Goal: Task Accomplishment & Management: Manage account settings

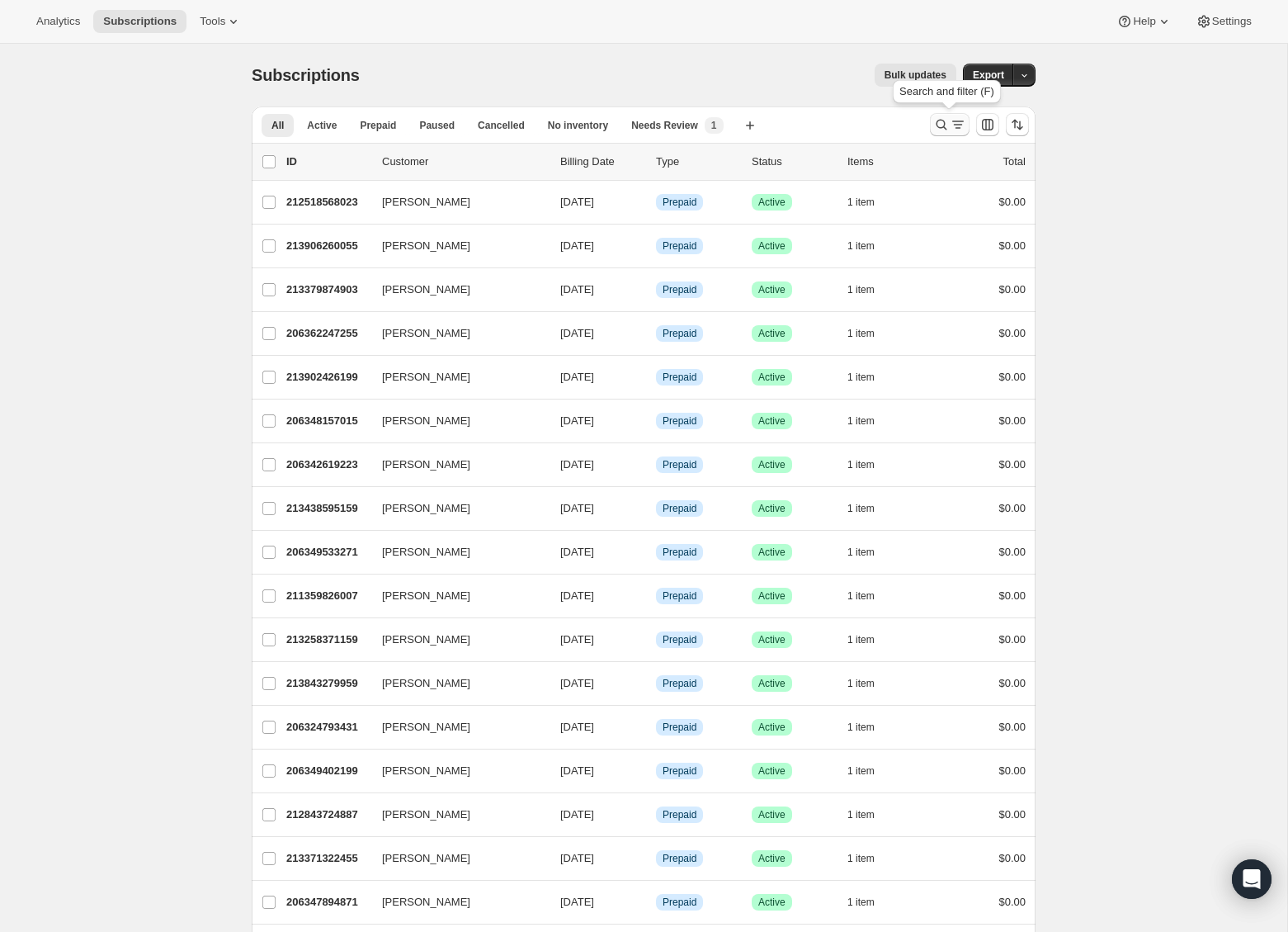
click at [938, 128] on icon "Search and filter results" at bounding box center [942, 124] width 17 height 17
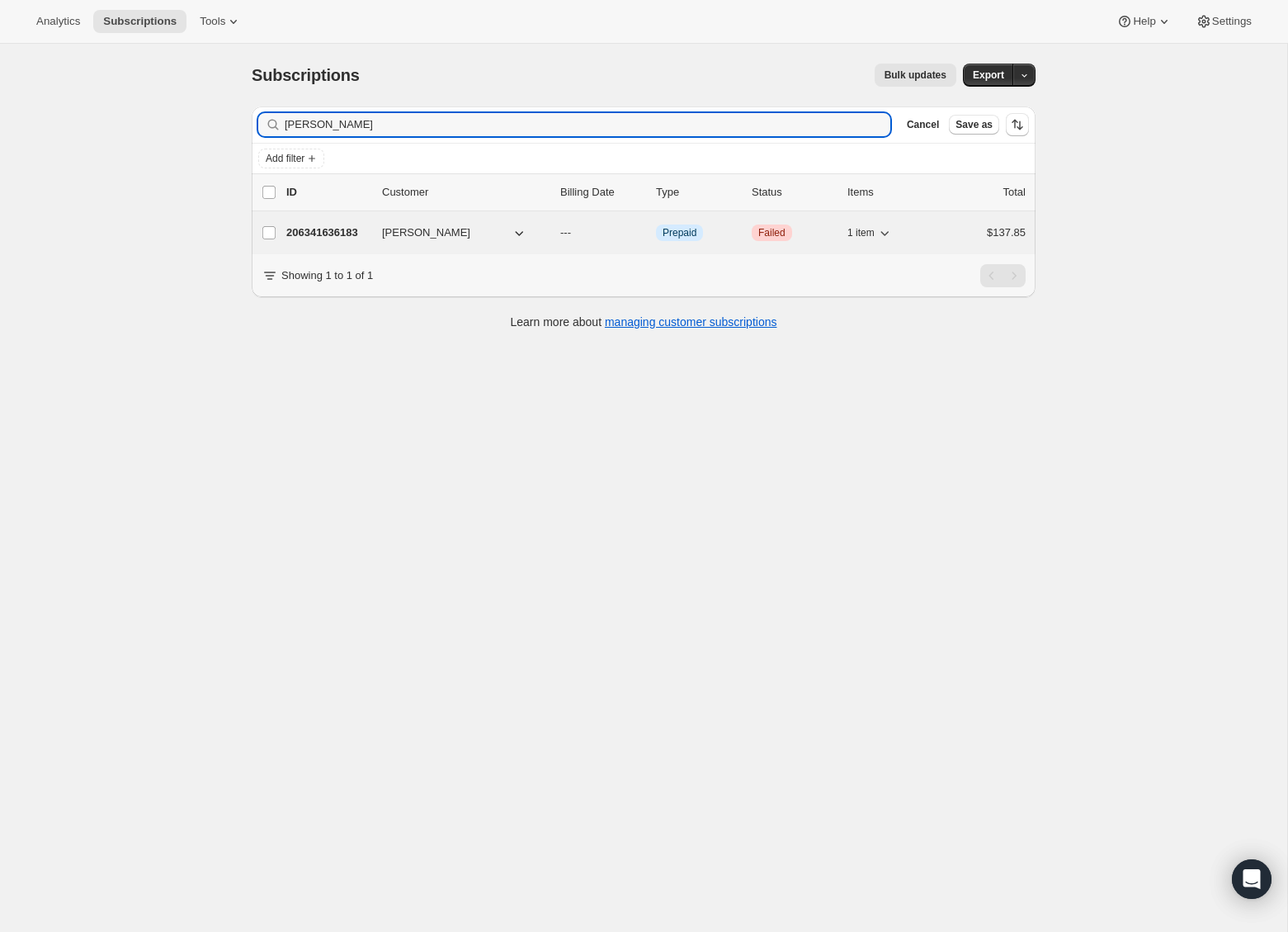
type input "halsey"
click at [339, 233] on p "206341636183" at bounding box center [328, 233] width 83 height 17
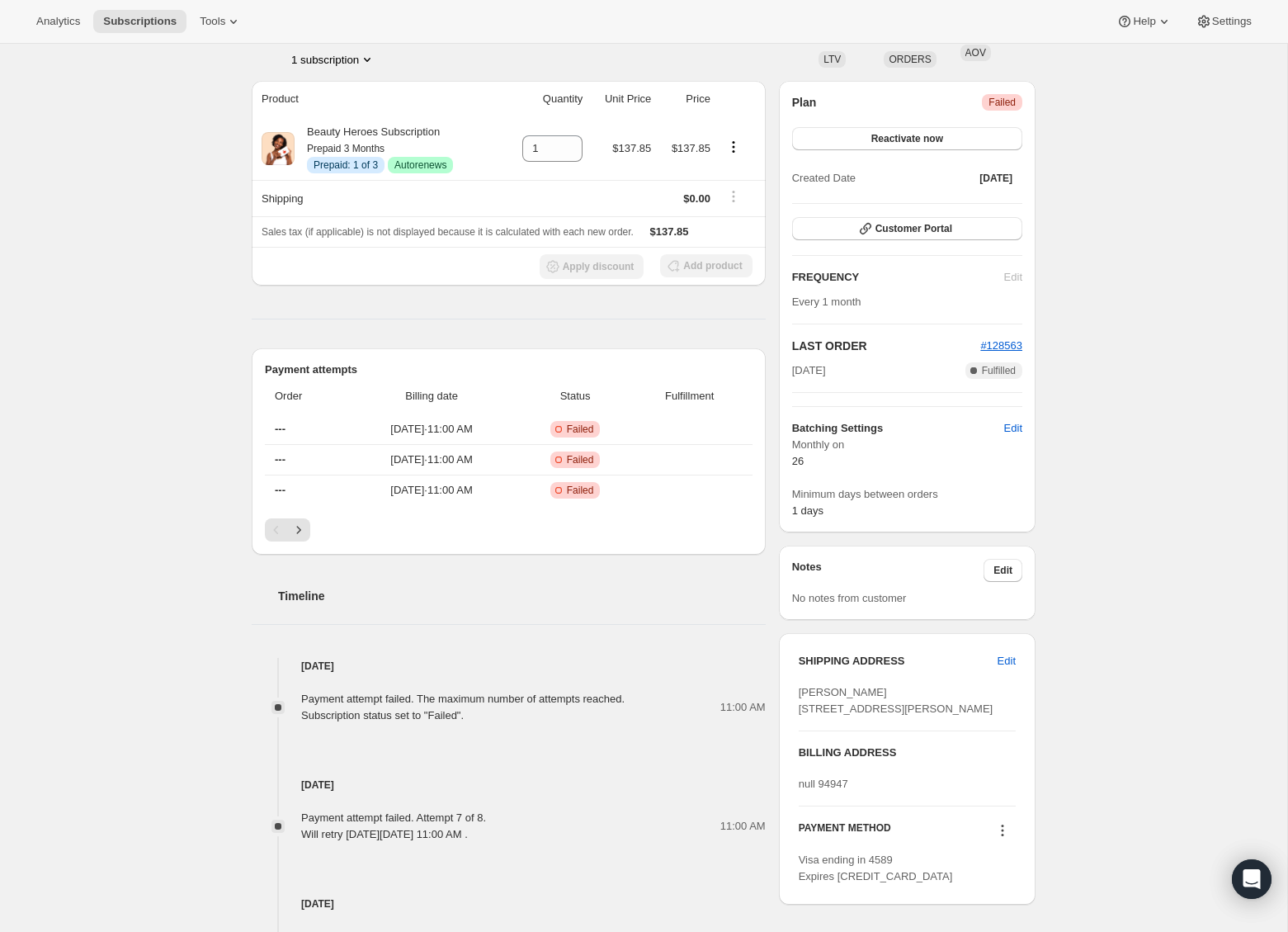
scroll to position [112, 0]
click at [306, 524] on icon "Next" at bounding box center [299, 532] width 17 height 17
click at [299, 536] on icon "Next" at bounding box center [299, 532] width 17 height 17
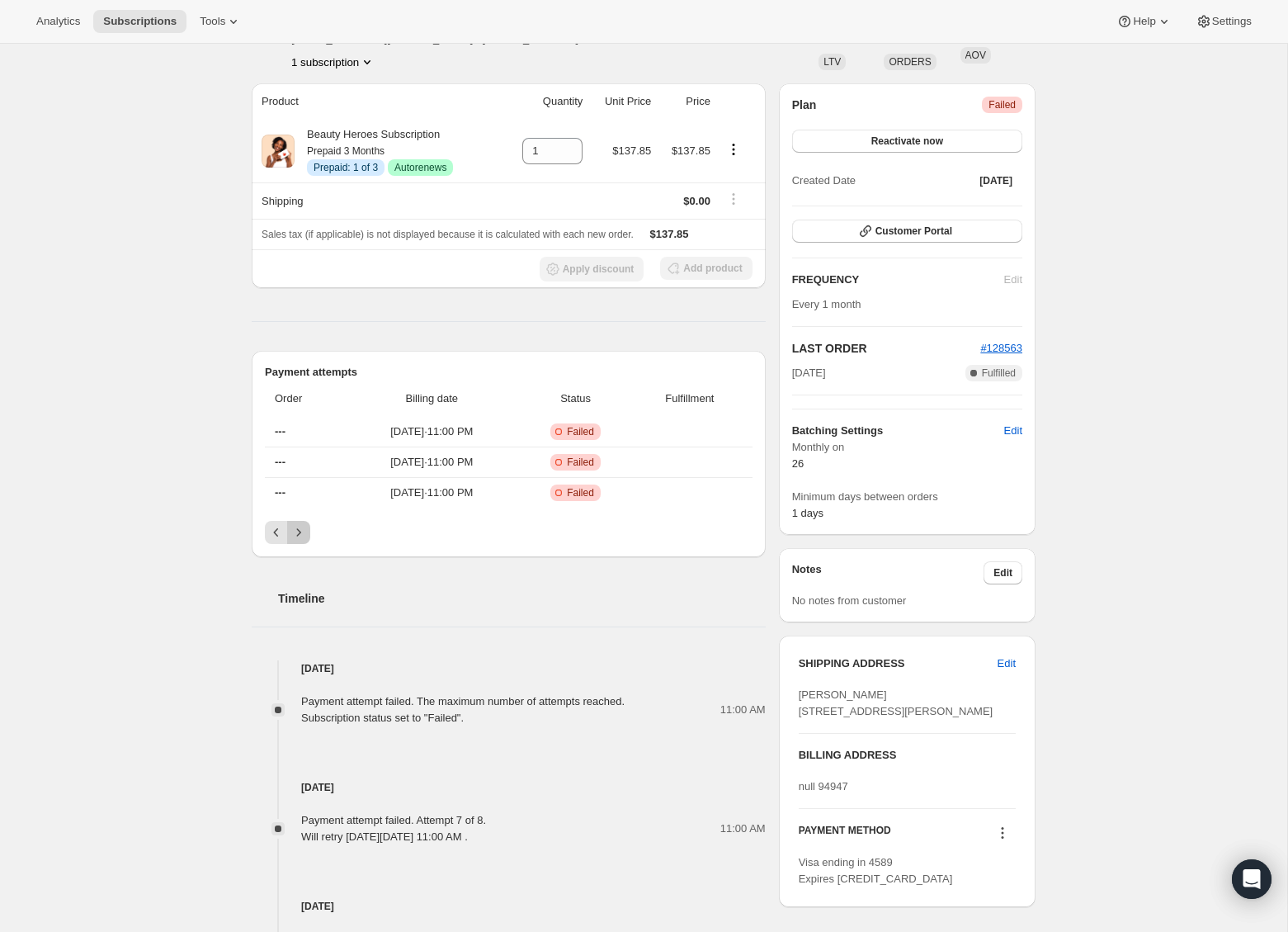
click at [299, 536] on icon "Next" at bounding box center [299, 532] width 17 height 17
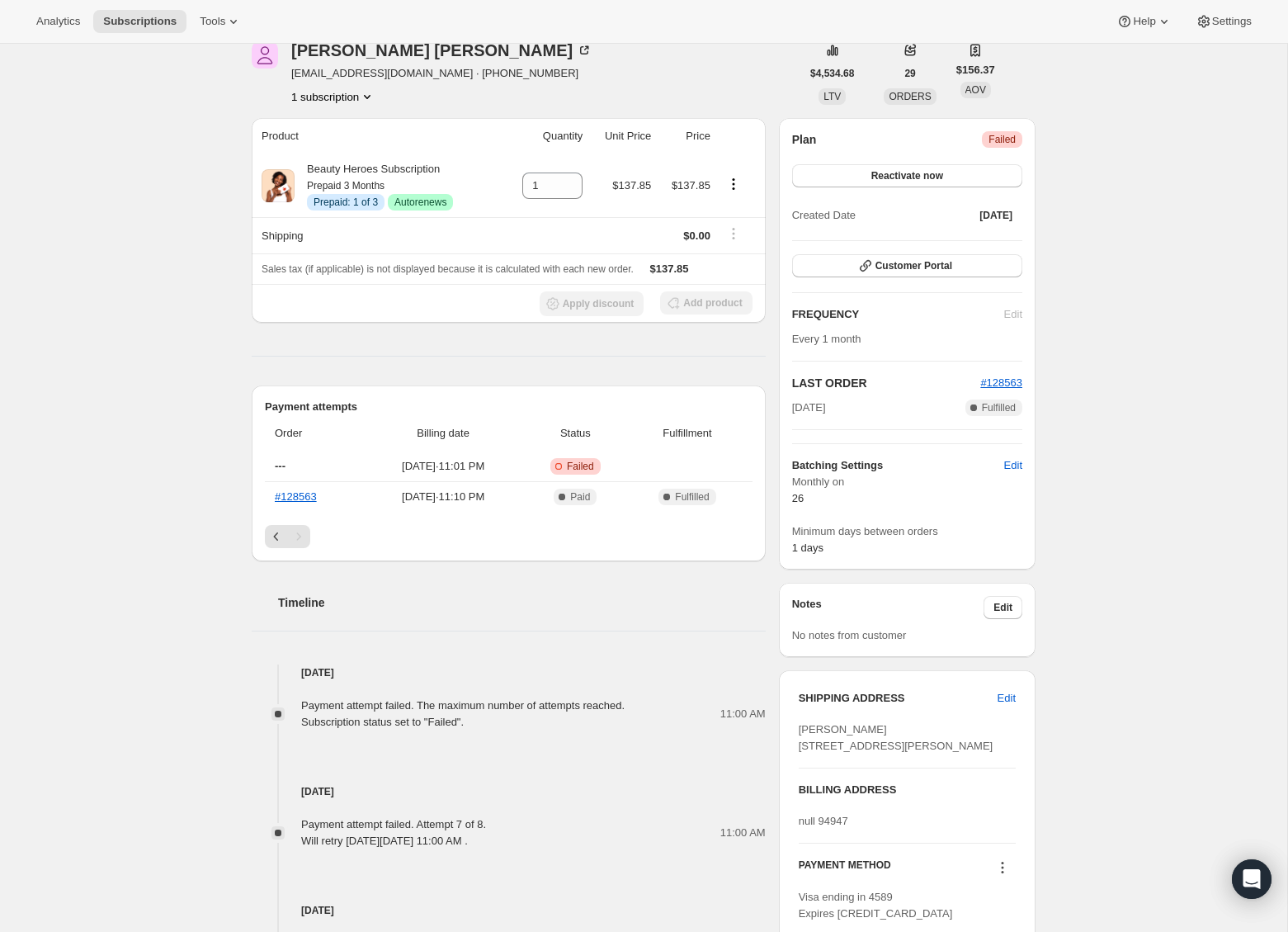
scroll to position [0, 0]
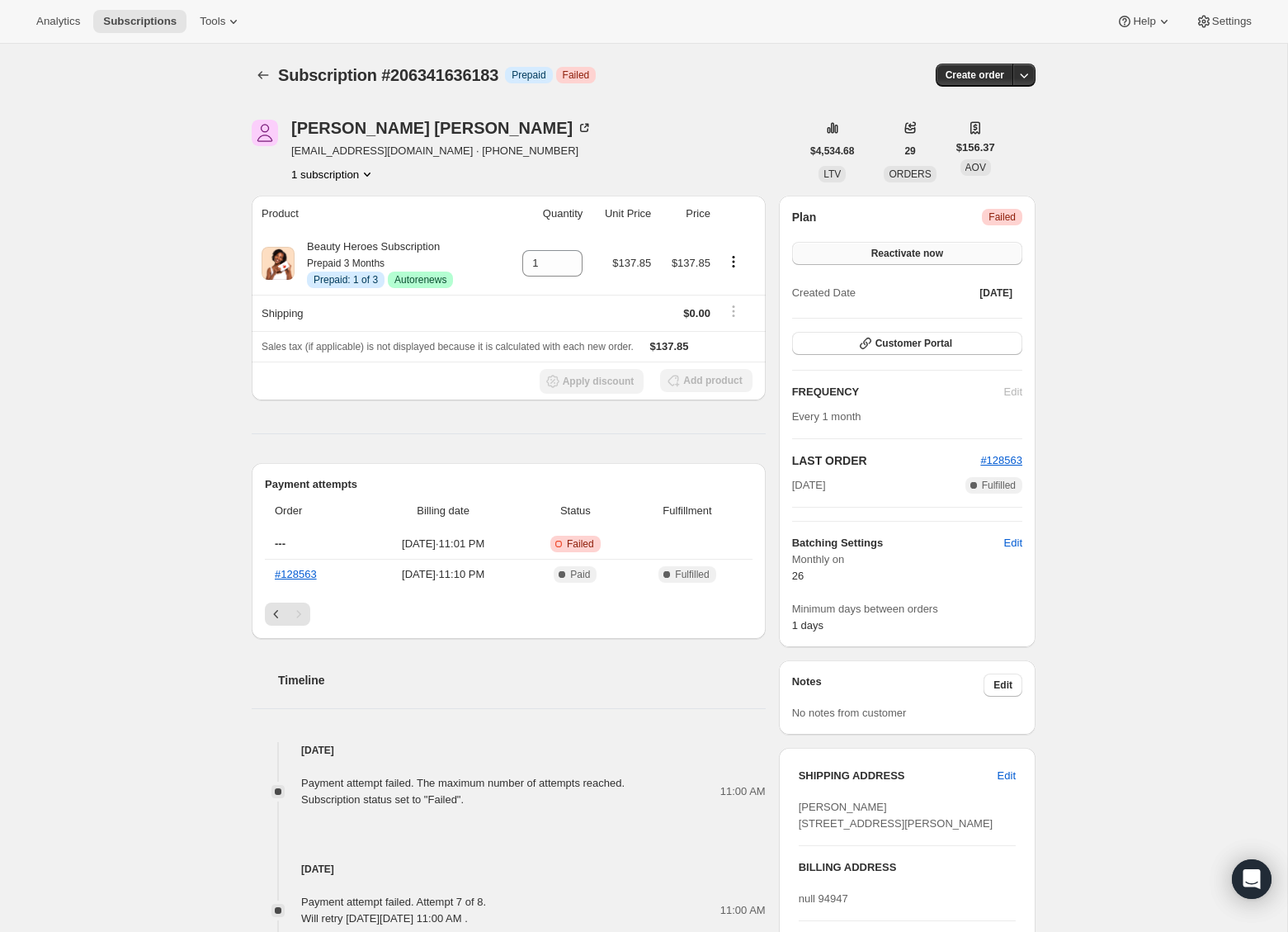
click at [896, 254] on span "Reactivate now" at bounding box center [908, 254] width 72 height 13
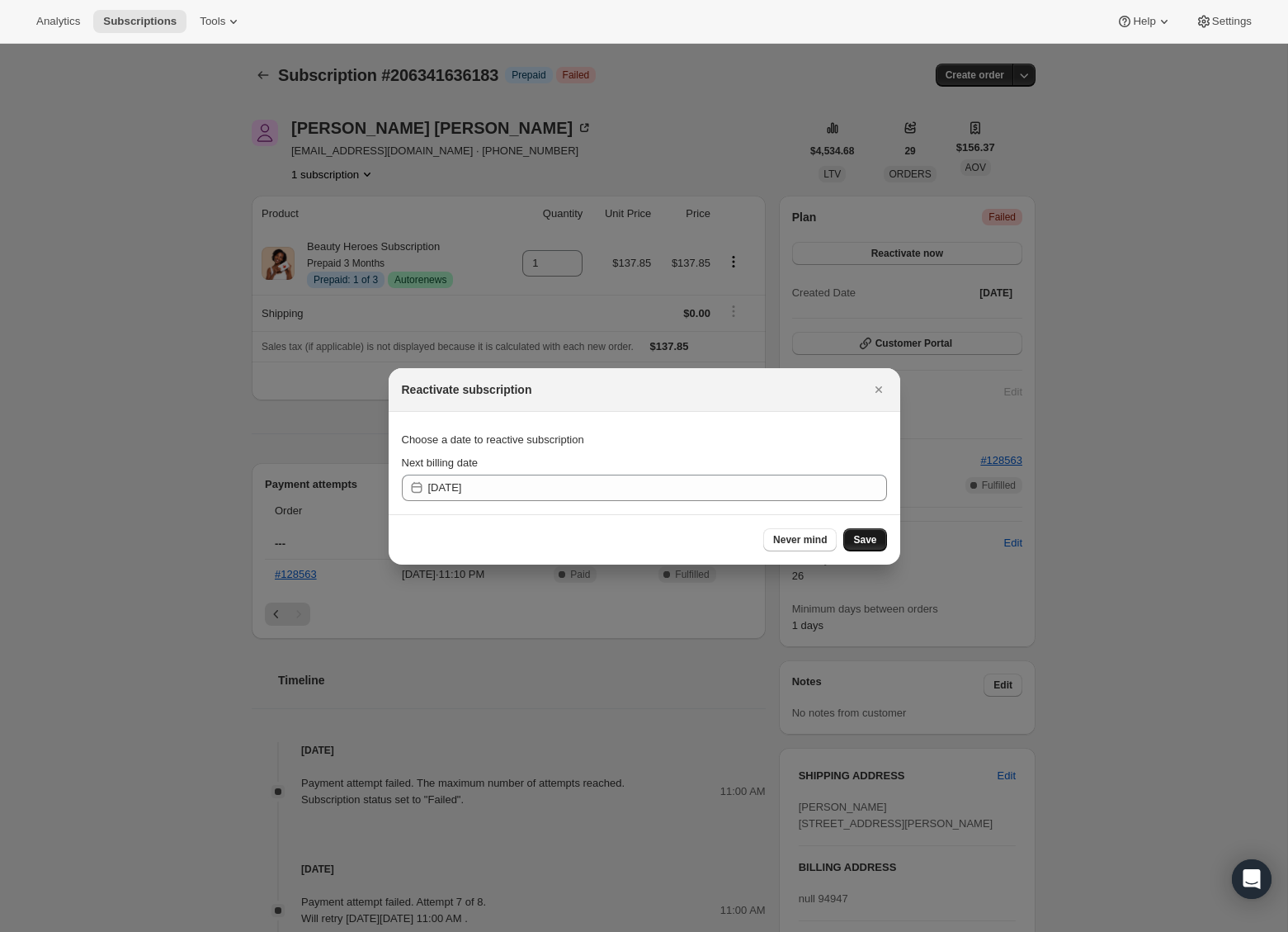
click at [858, 543] on span "Save" at bounding box center [865, 540] width 23 height 13
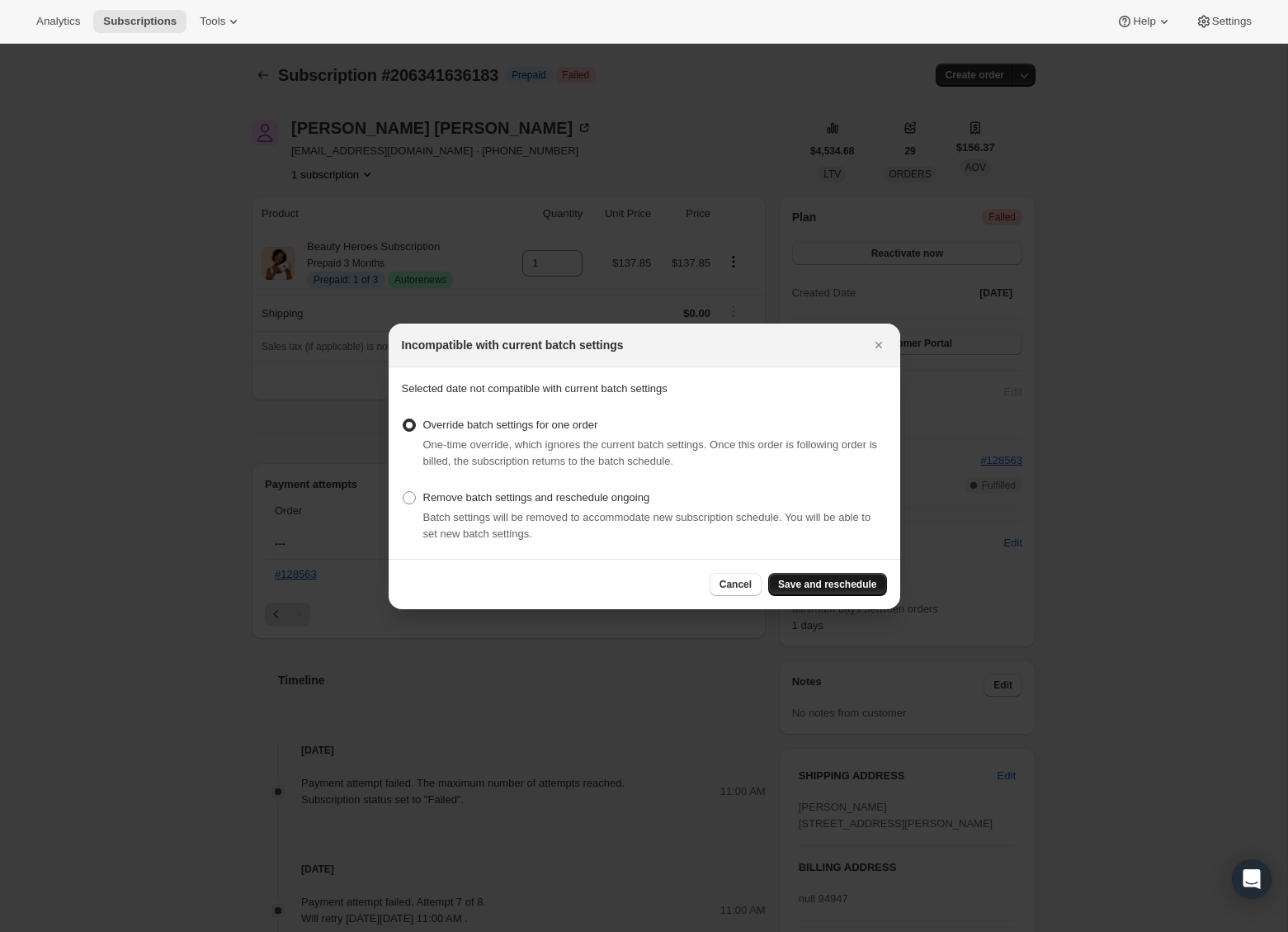
click at [806, 575] on button "Save and reschedule" at bounding box center [827, 585] width 118 height 23
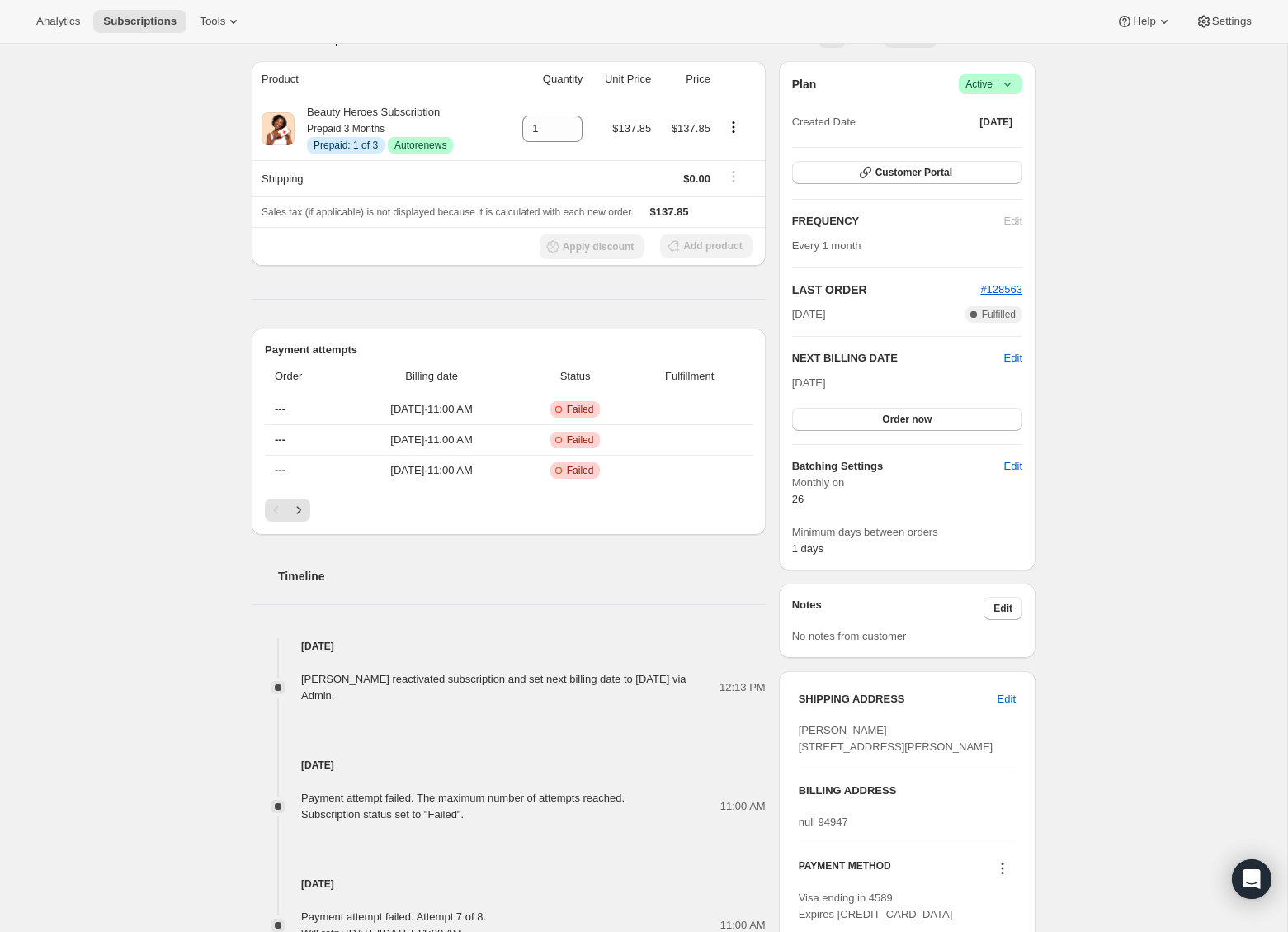
scroll to position [10, 0]
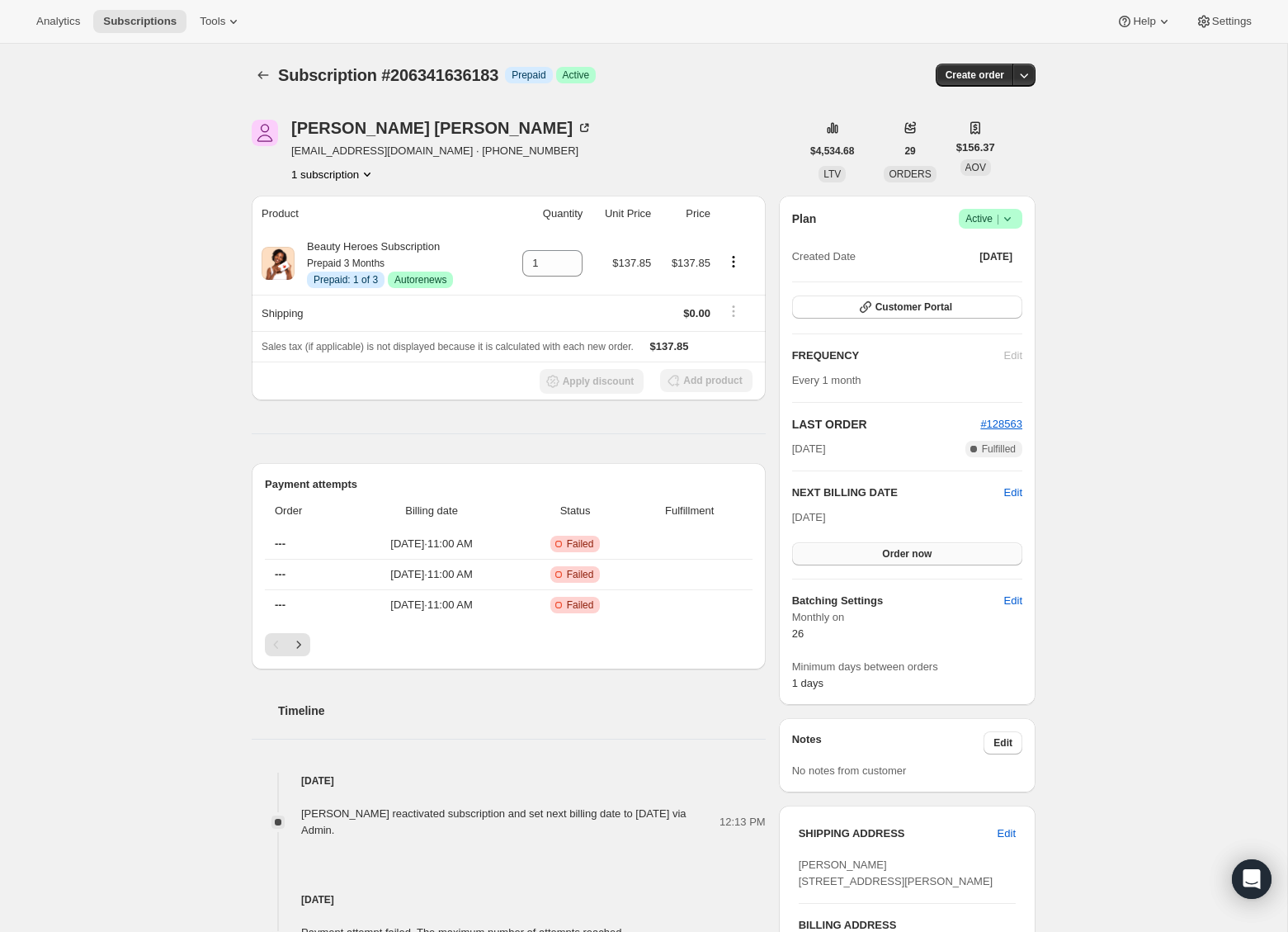
click at [932, 548] on button "Order now" at bounding box center [908, 554] width 230 height 23
click at [871, 561] on button "Click to confirm" at bounding box center [908, 554] width 230 height 23
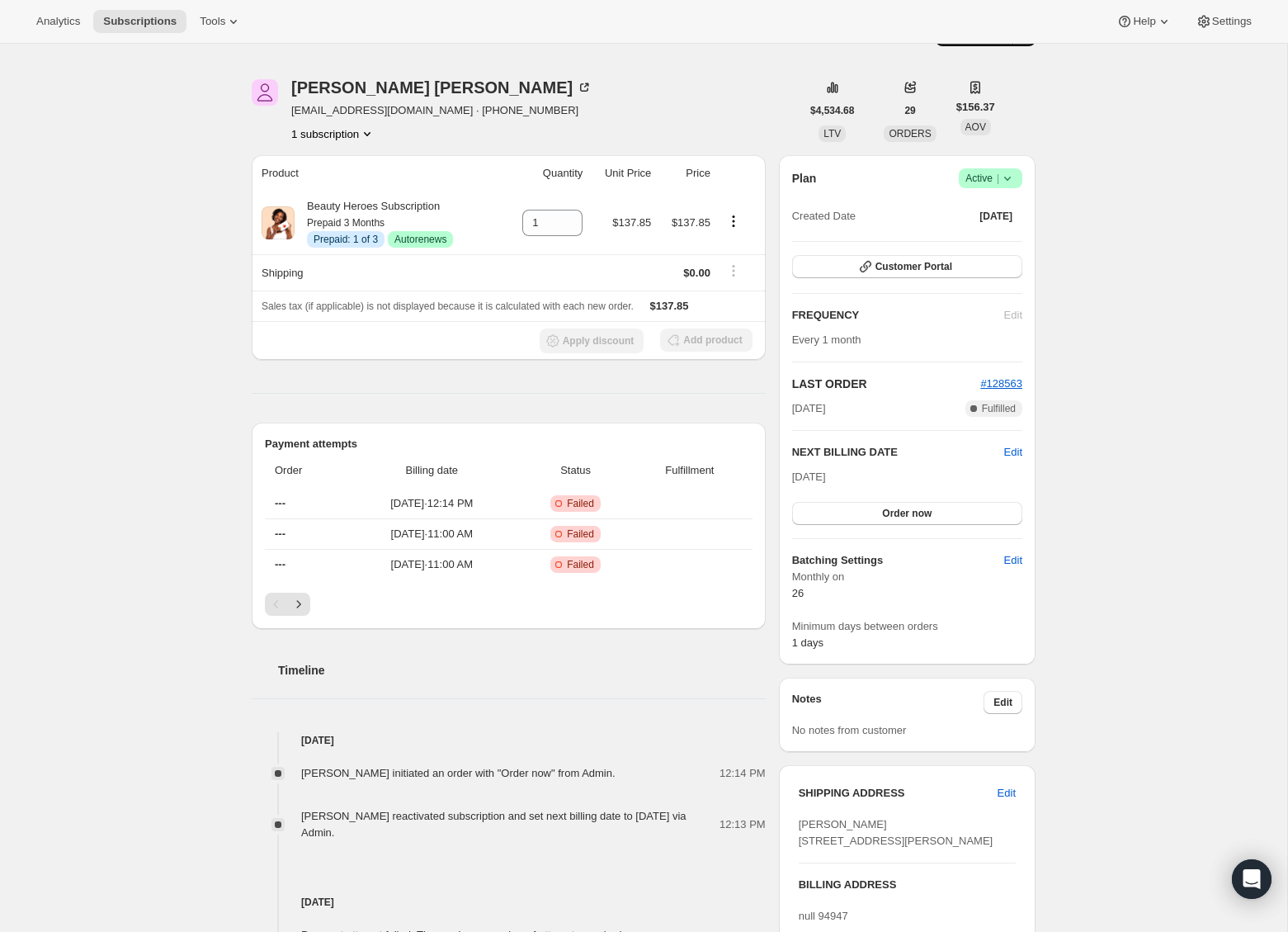
scroll to position [6, 0]
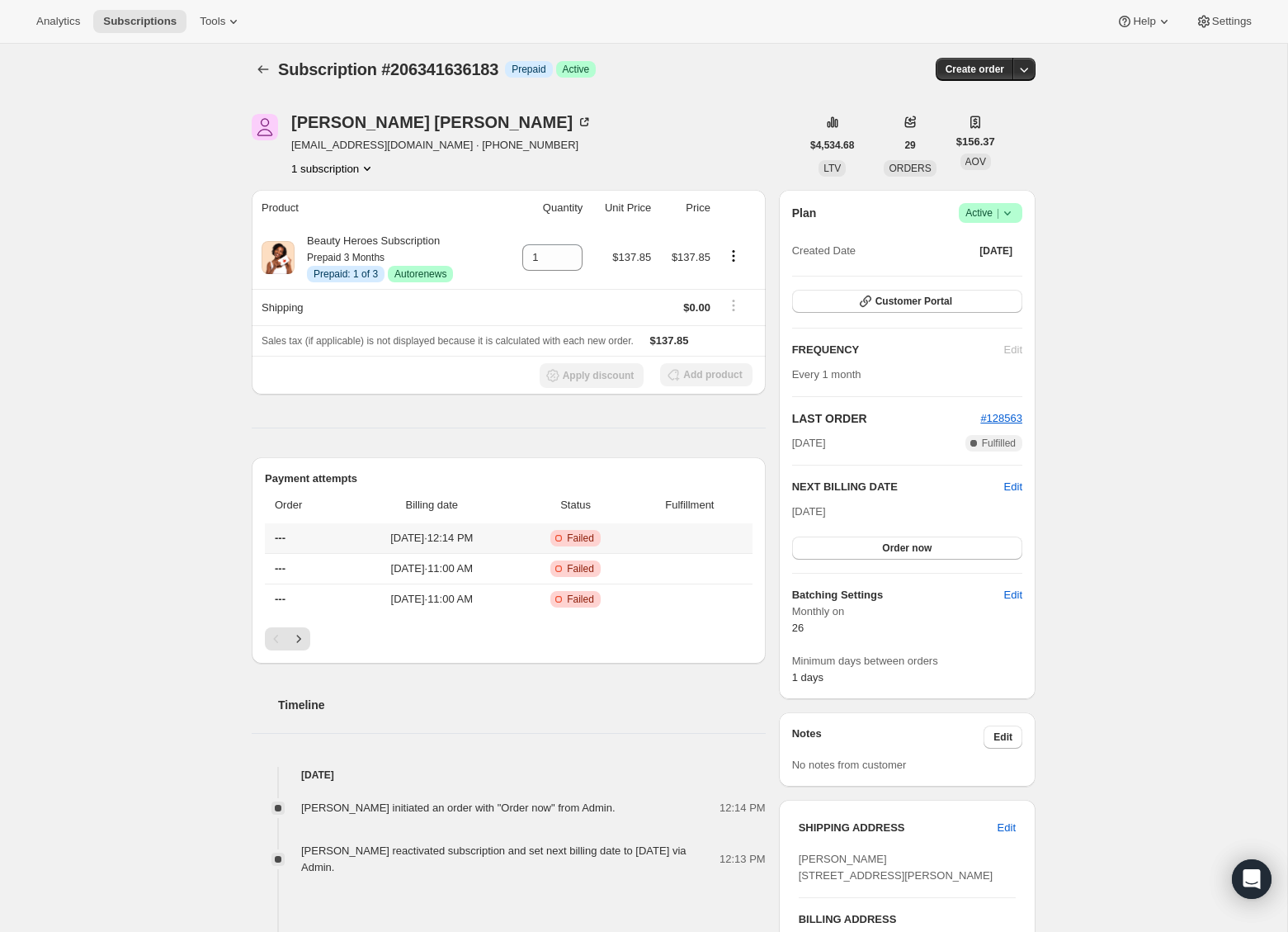
click at [277, 532] on span "---" at bounding box center [280, 537] width 11 height 12
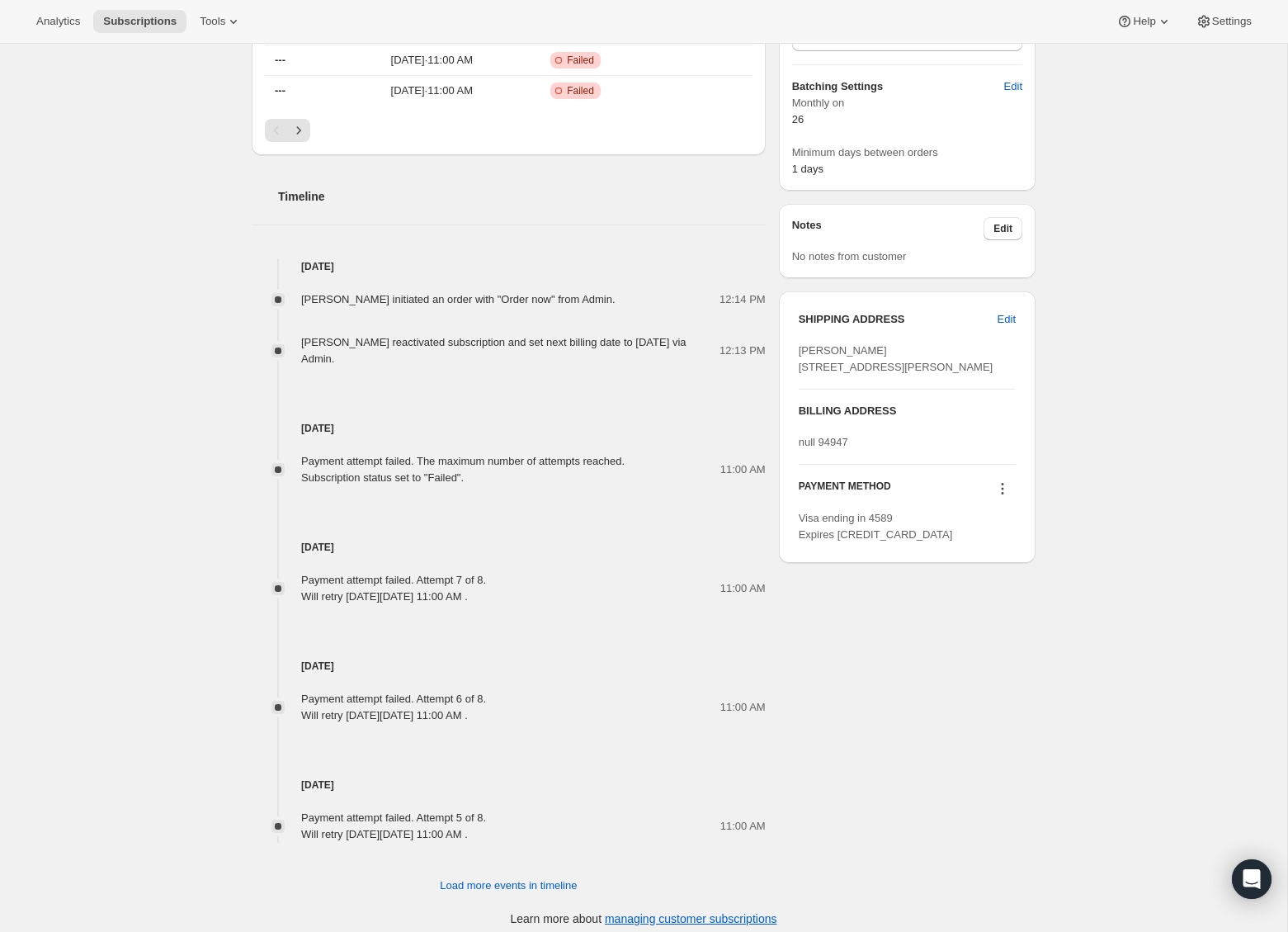
click at [1006, 497] on icon at bounding box center [1003, 489] width 17 height 17
click at [1023, 631] on span "Add credit card" at bounding box center [998, 626] width 115 height 17
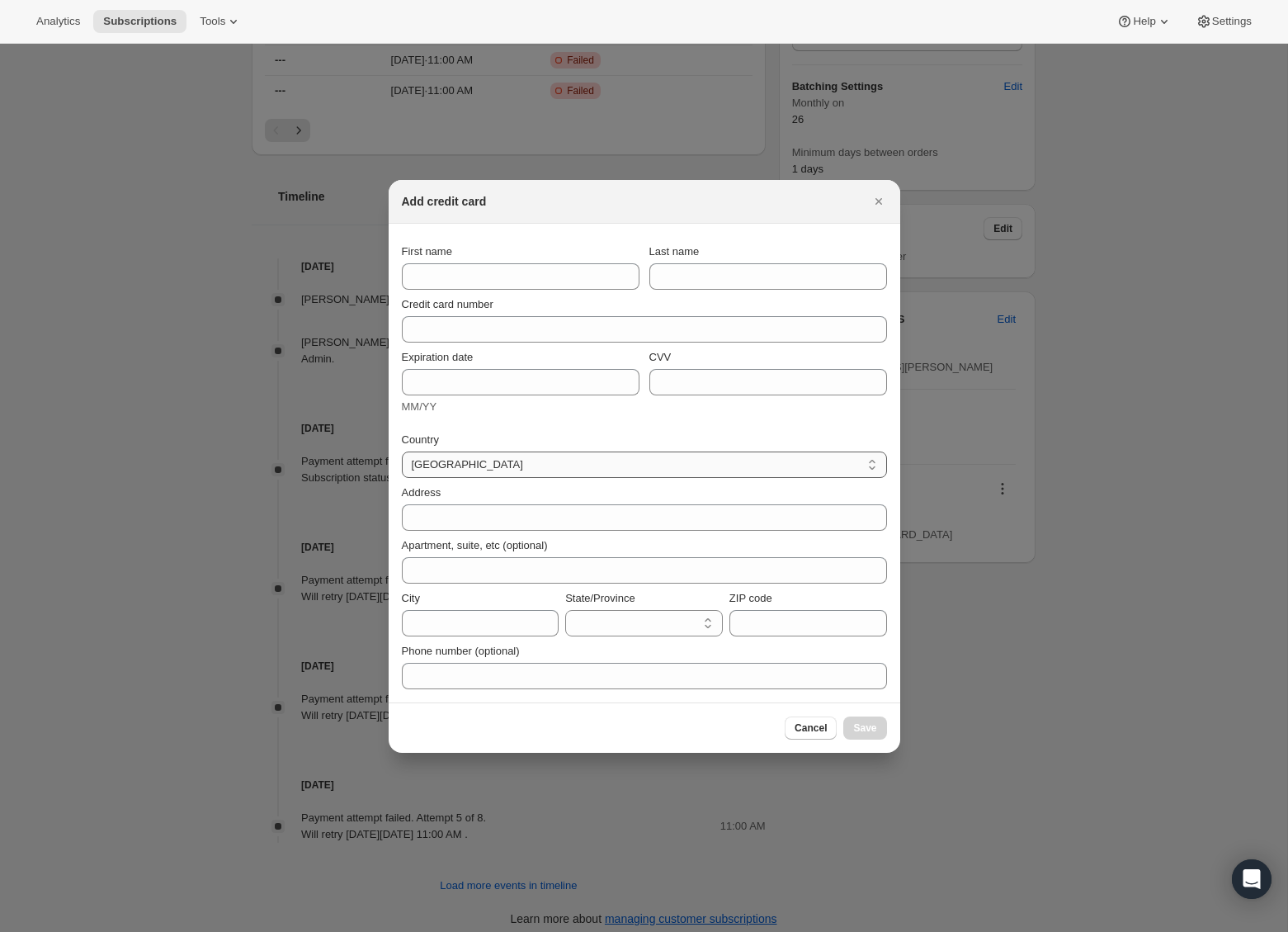
click at [467, 471] on select "Albania Australia Austria Bahamas Bahrain Belgium Bermuda Bosnia And Herzegovin…" at bounding box center [645, 465] width 486 height 27
select select "US"
select select "AL"
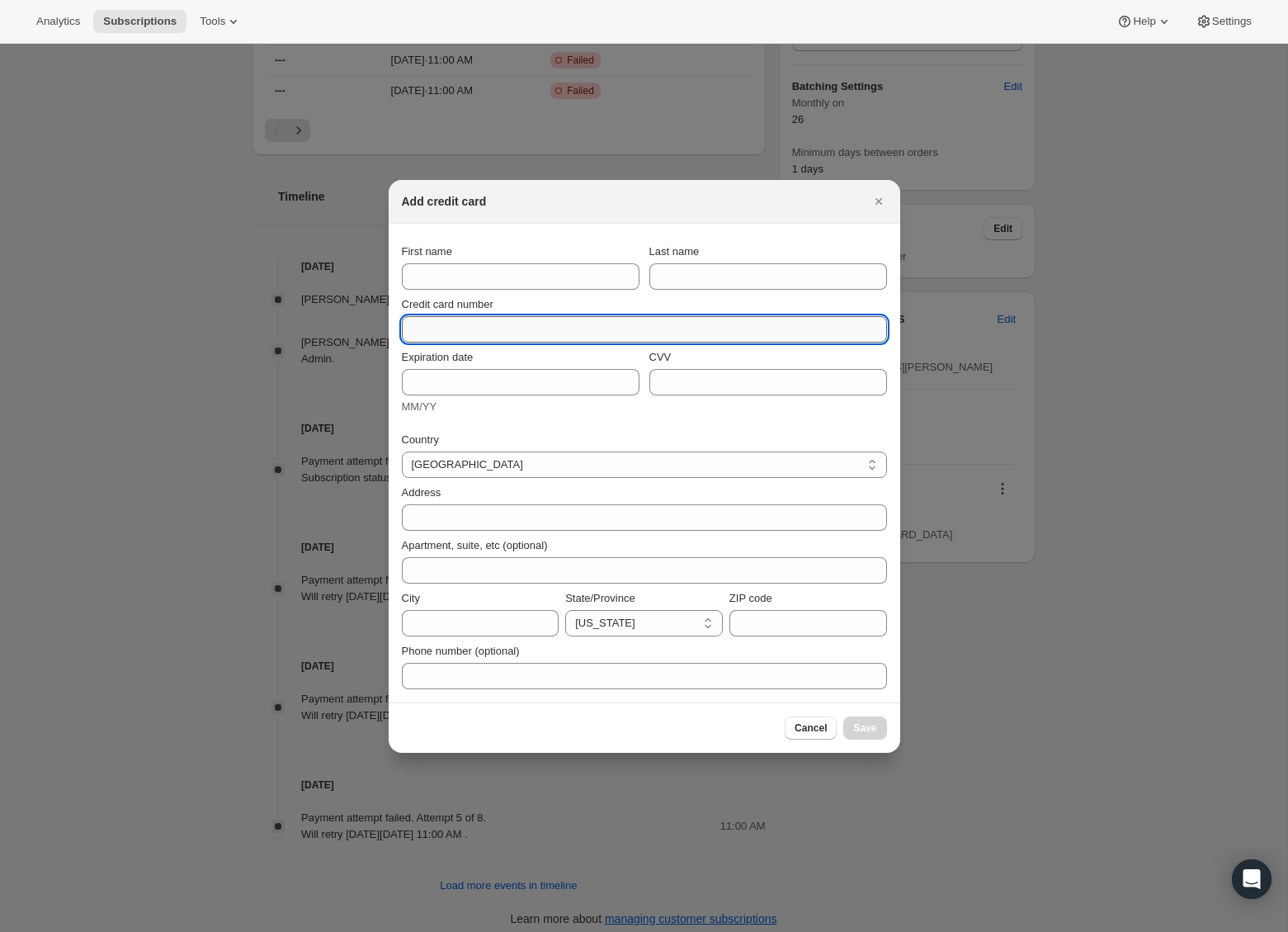
click at [515, 320] on input "Credit card number" at bounding box center [638, 329] width 472 height 27
click at [463, 330] on input "Credit card number" at bounding box center [638, 329] width 472 height 27
type input "4400 6632 9823 3324"
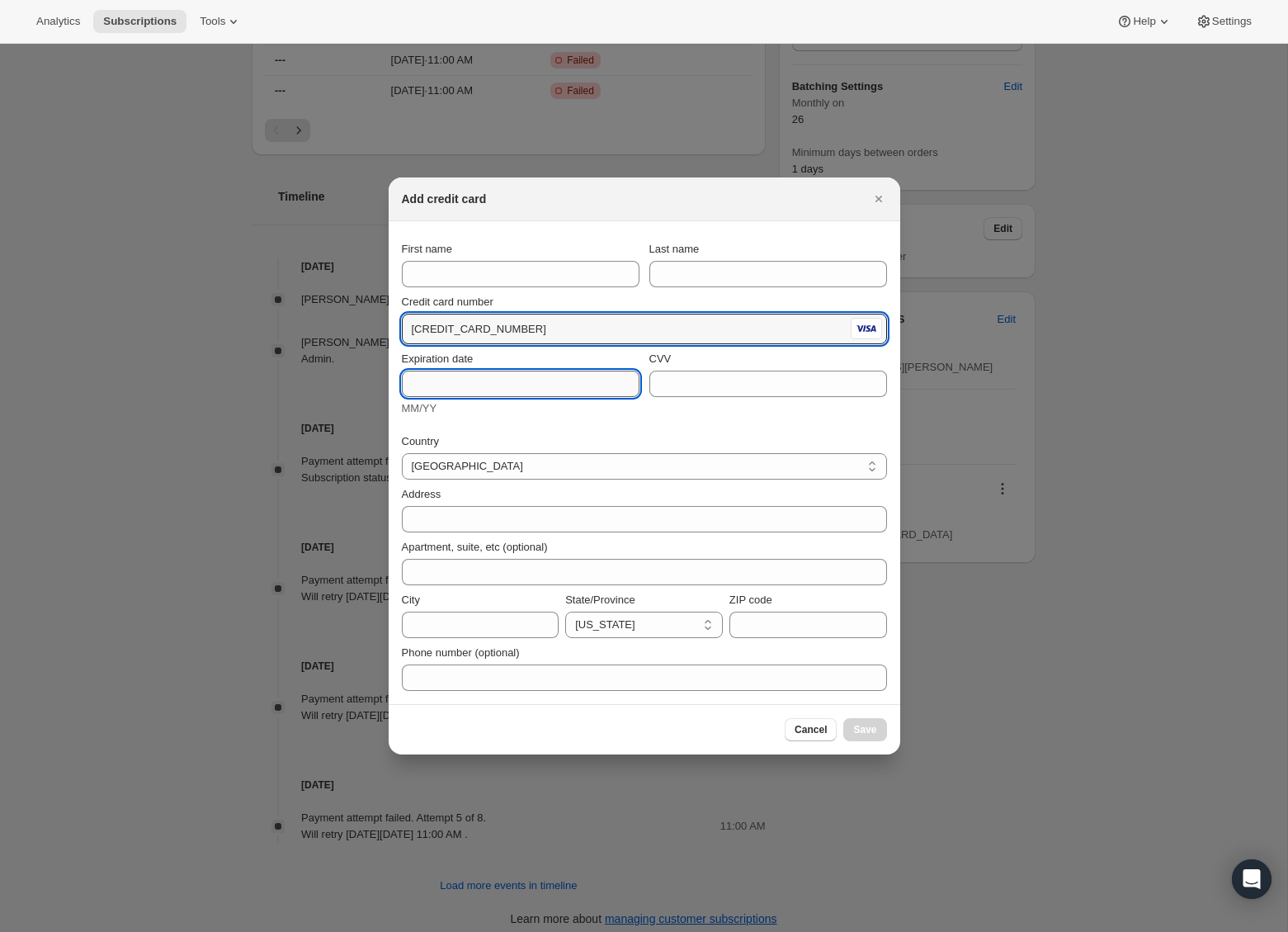
click at [428, 393] on input "Expiration date" at bounding box center [521, 384] width 238 height 27
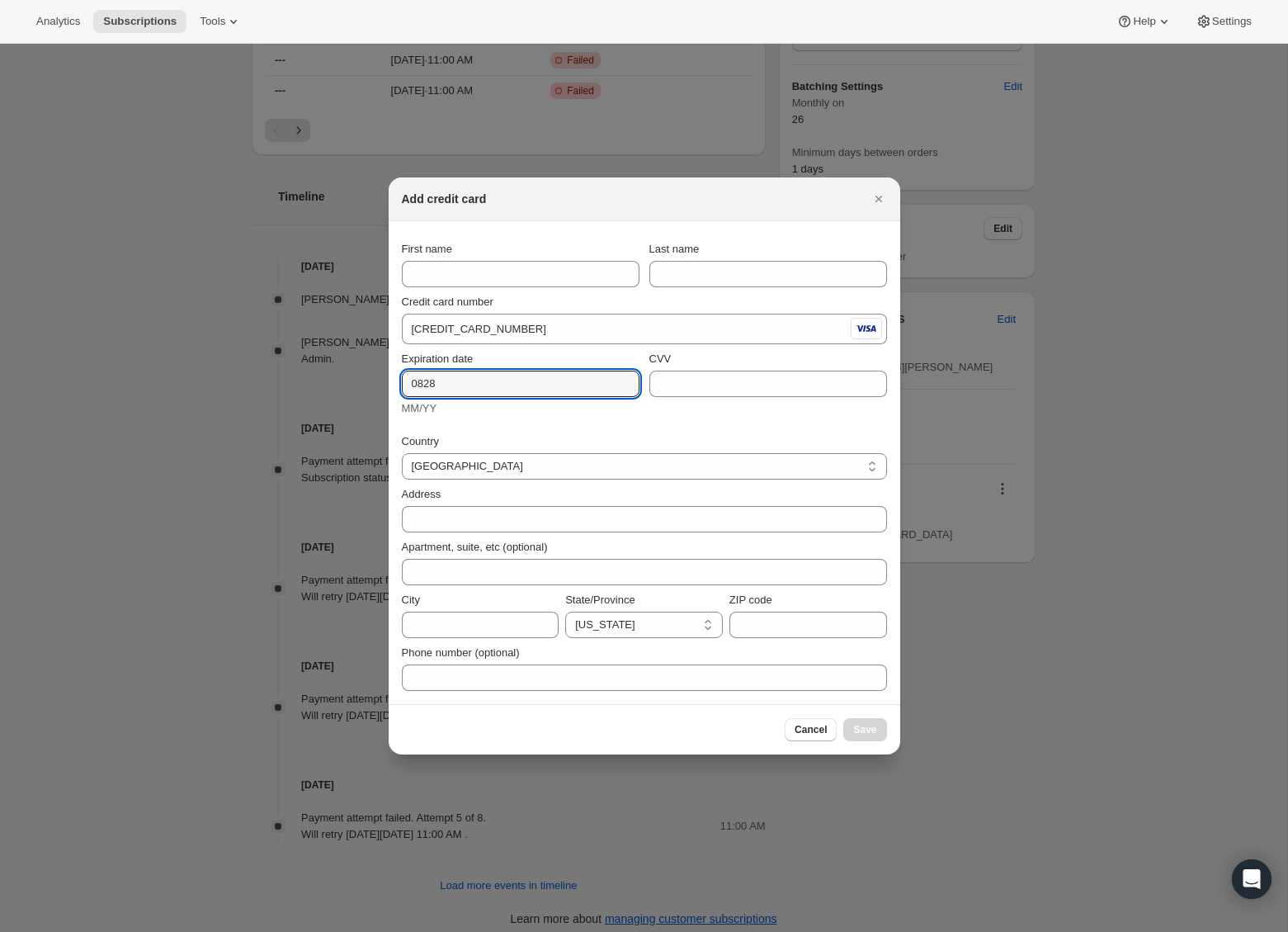
type input "0828"
click at [683, 391] on div "CVV" at bounding box center [768, 384] width 238 height 66
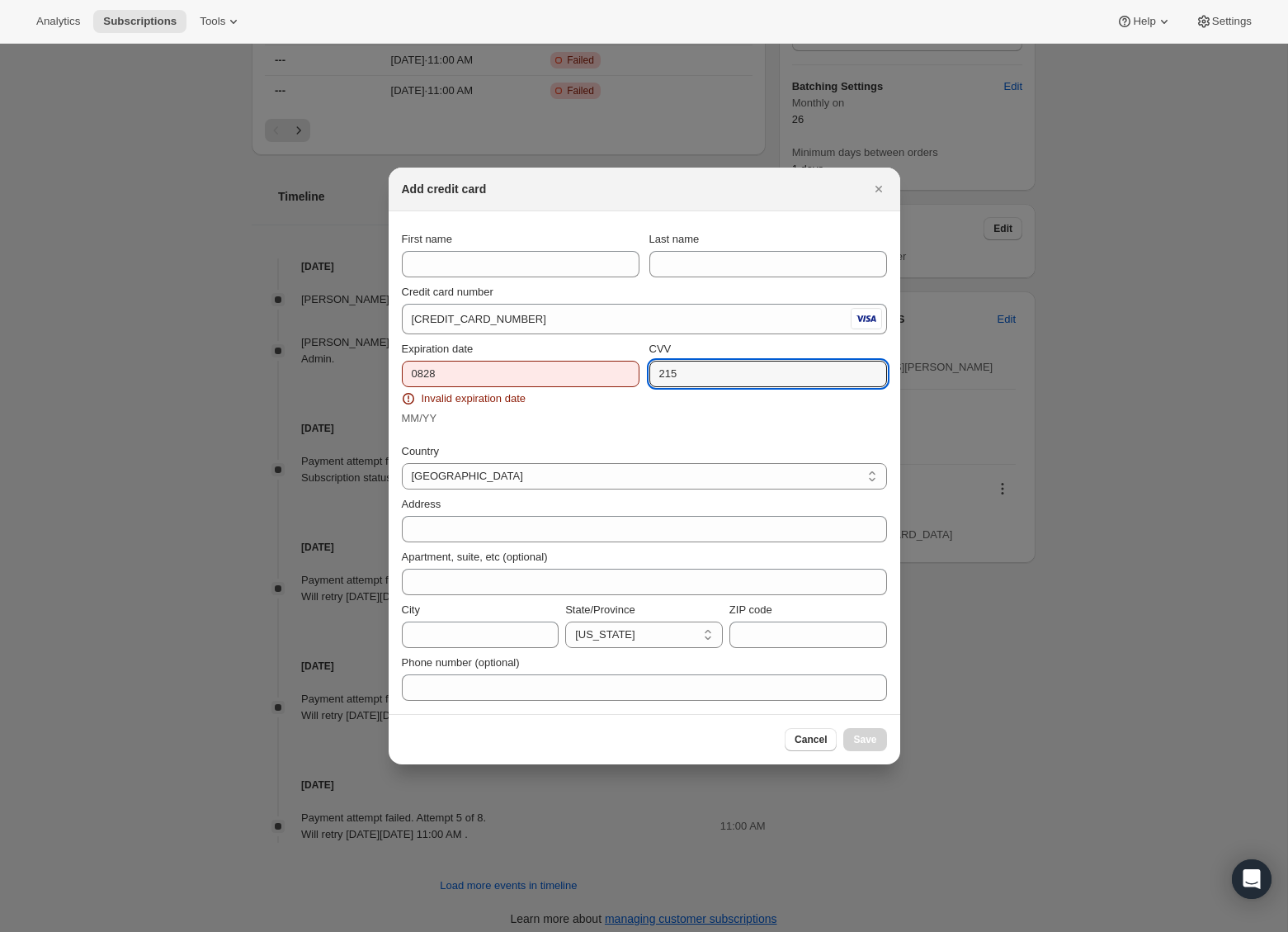
type input "215"
click at [424, 373] on input "0828" at bounding box center [521, 374] width 238 height 27
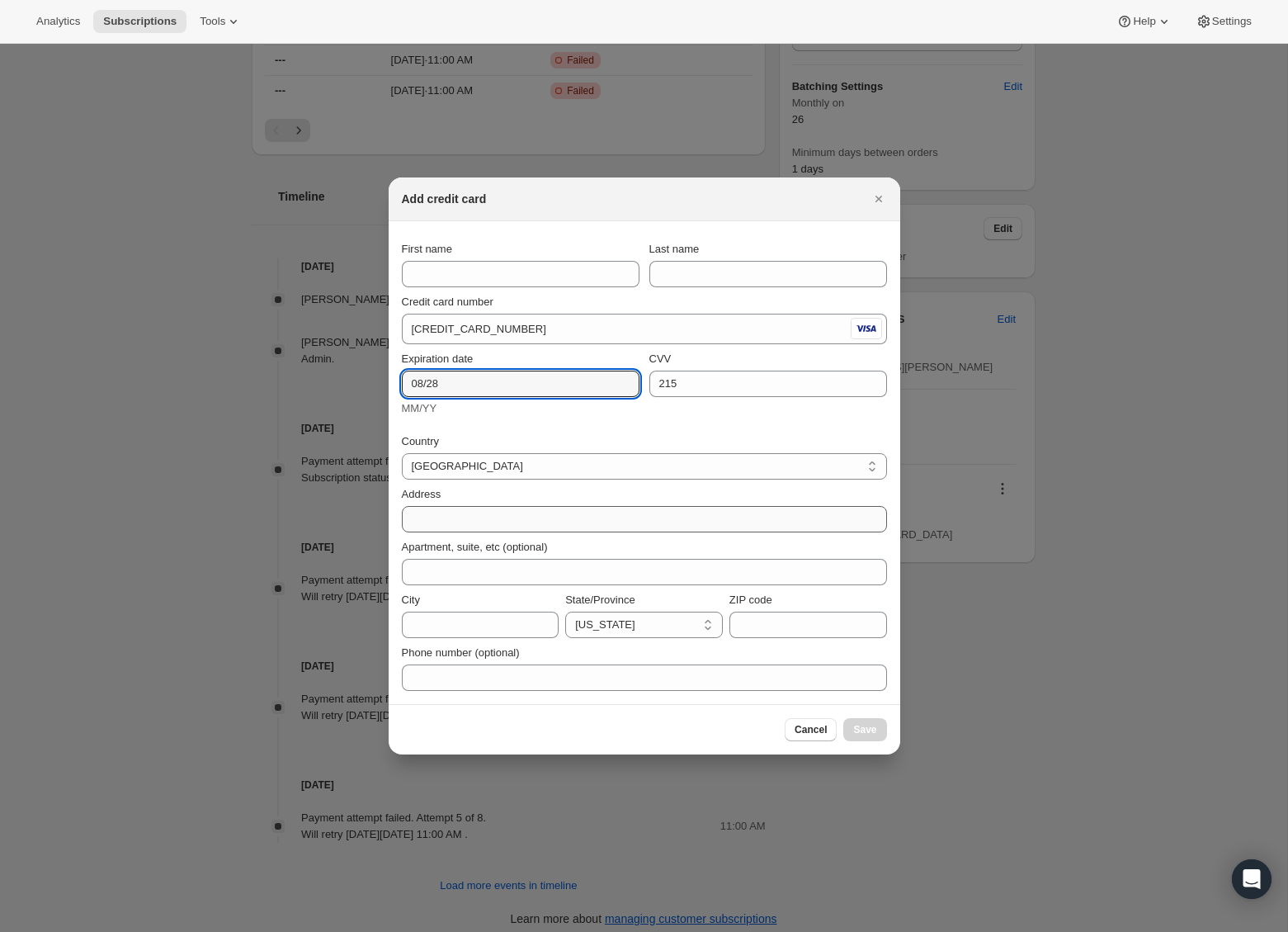
type input "08/28"
click at [462, 509] on input "Address" at bounding box center [645, 519] width 486 height 27
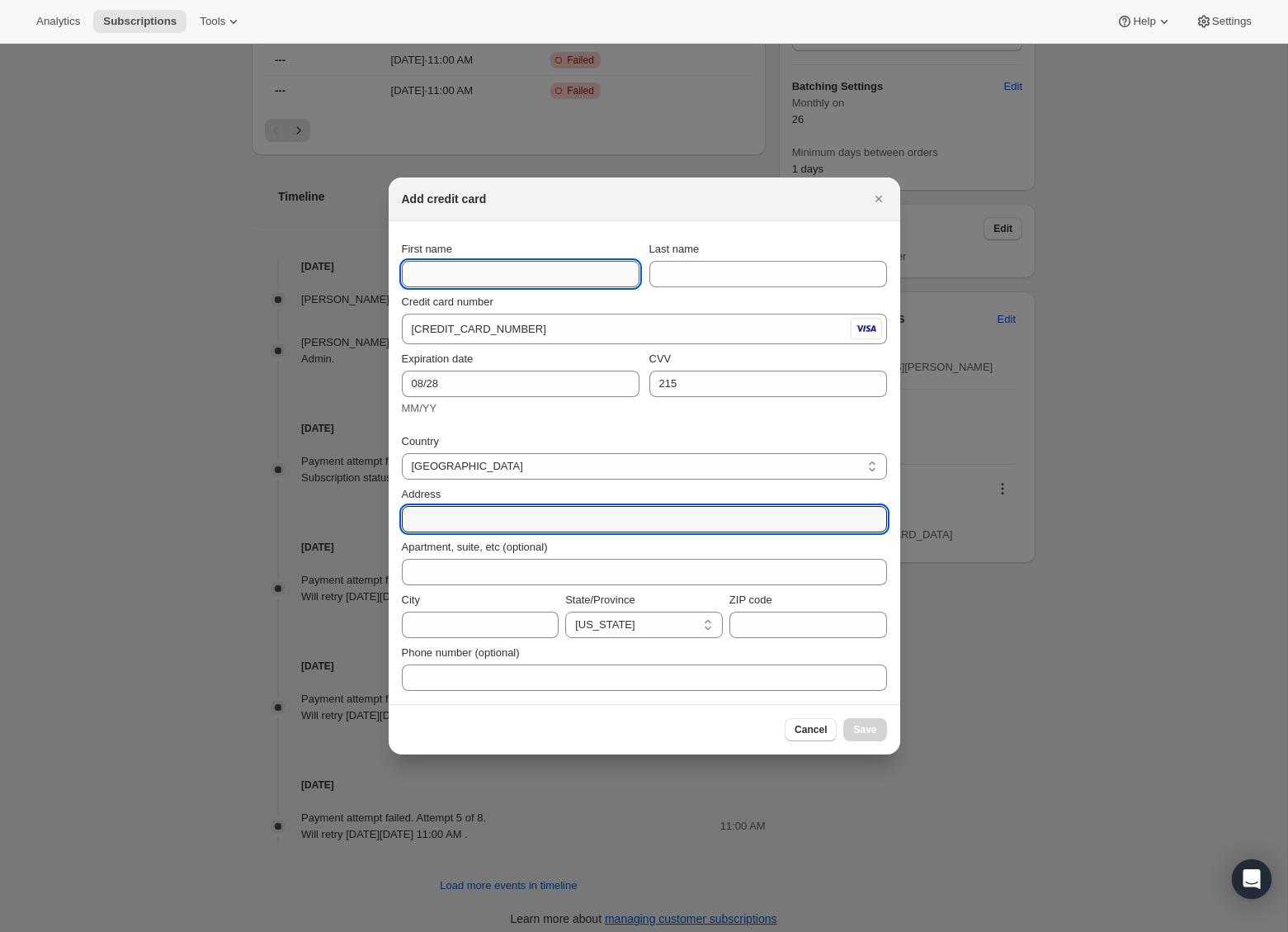
click at [530, 279] on section "First name Last name Credit card number 4400 6632 9823 3324 Expiration date 08/…" at bounding box center [644, 463] width 511 height 483
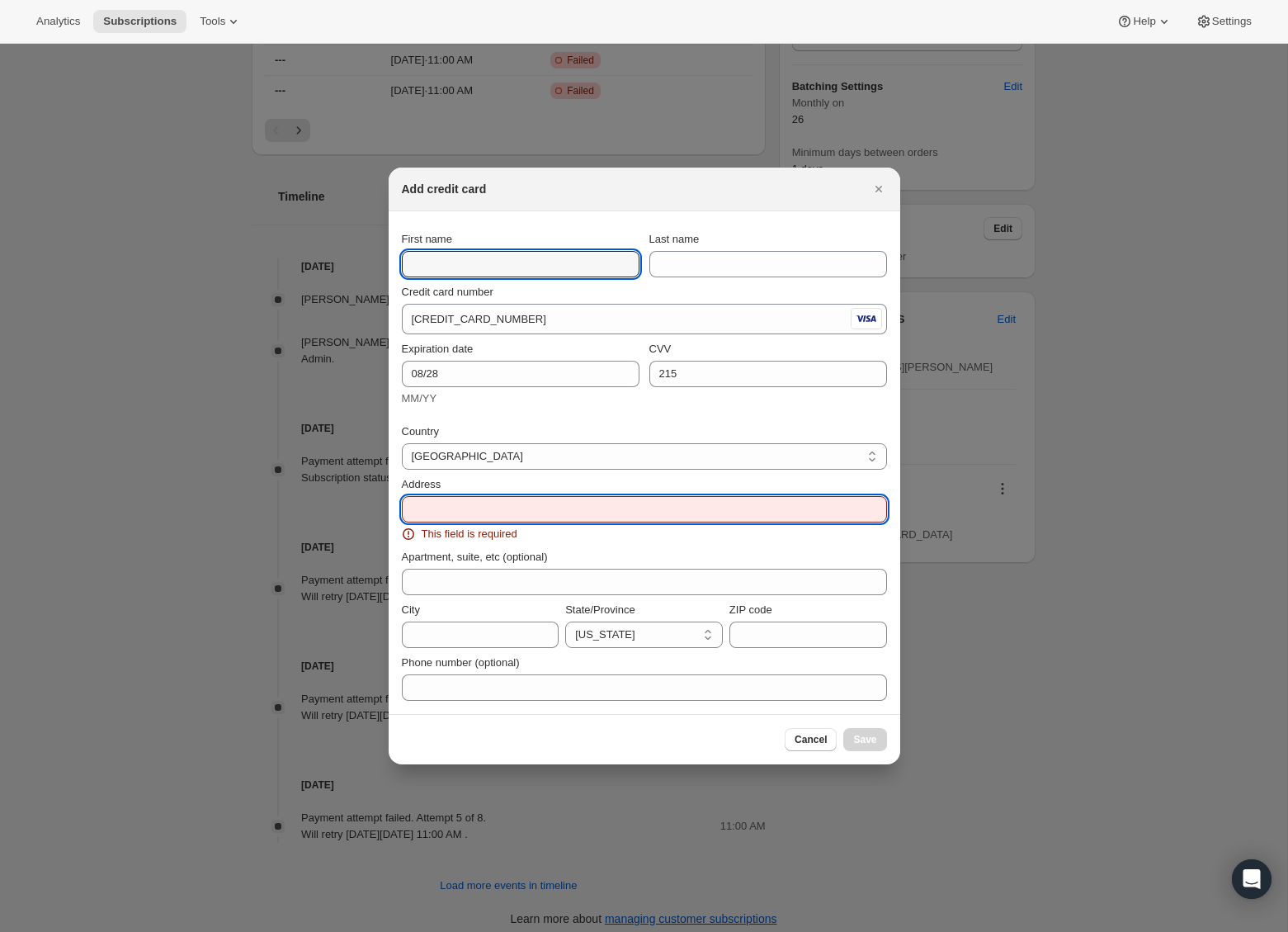
click at [446, 516] on input "Address" at bounding box center [645, 509] width 486 height 27
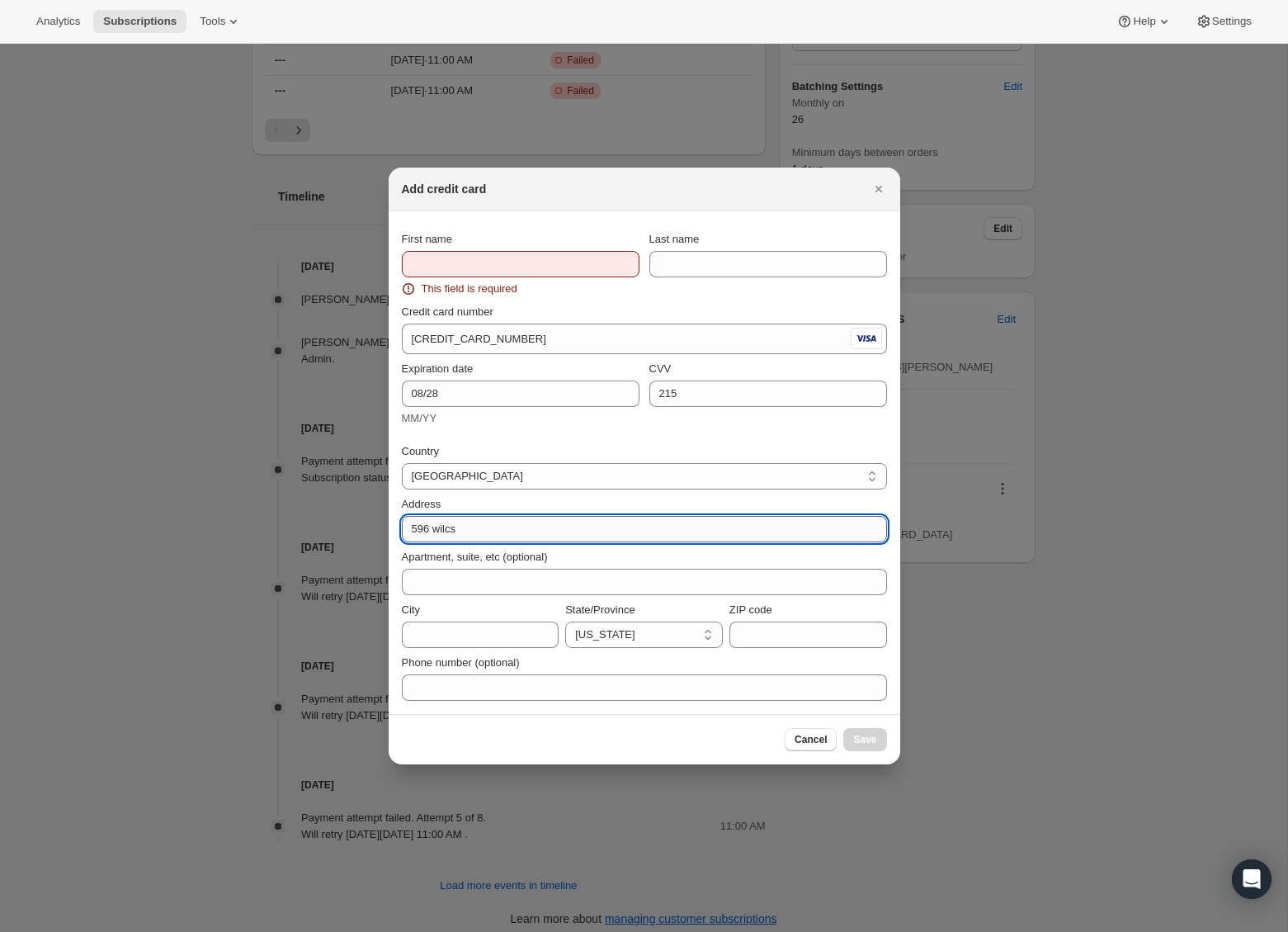
click at [524, 536] on input "596 wilcs" at bounding box center [645, 529] width 486 height 27
type input "596 Wilson Ave"
click at [477, 643] on input "City" at bounding box center [481, 635] width 157 height 27
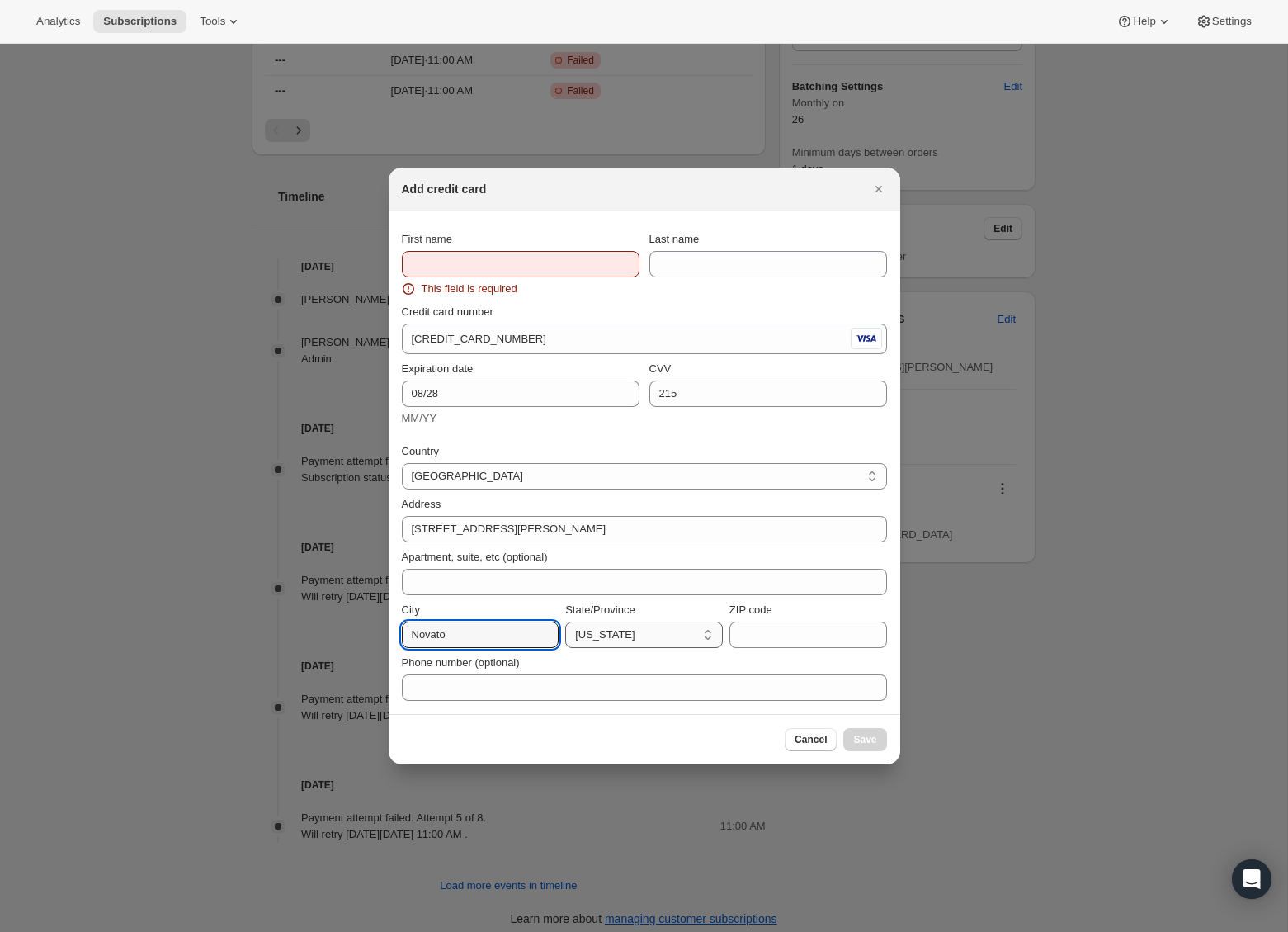
type input "Novato"
click at [653, 636] on select "Alabama Alaska American Samoa Arizona Arkansas Armed Forces Americas Armed Forc…" at bounding box center [644, 635] width 157 height 27
select select "CA"
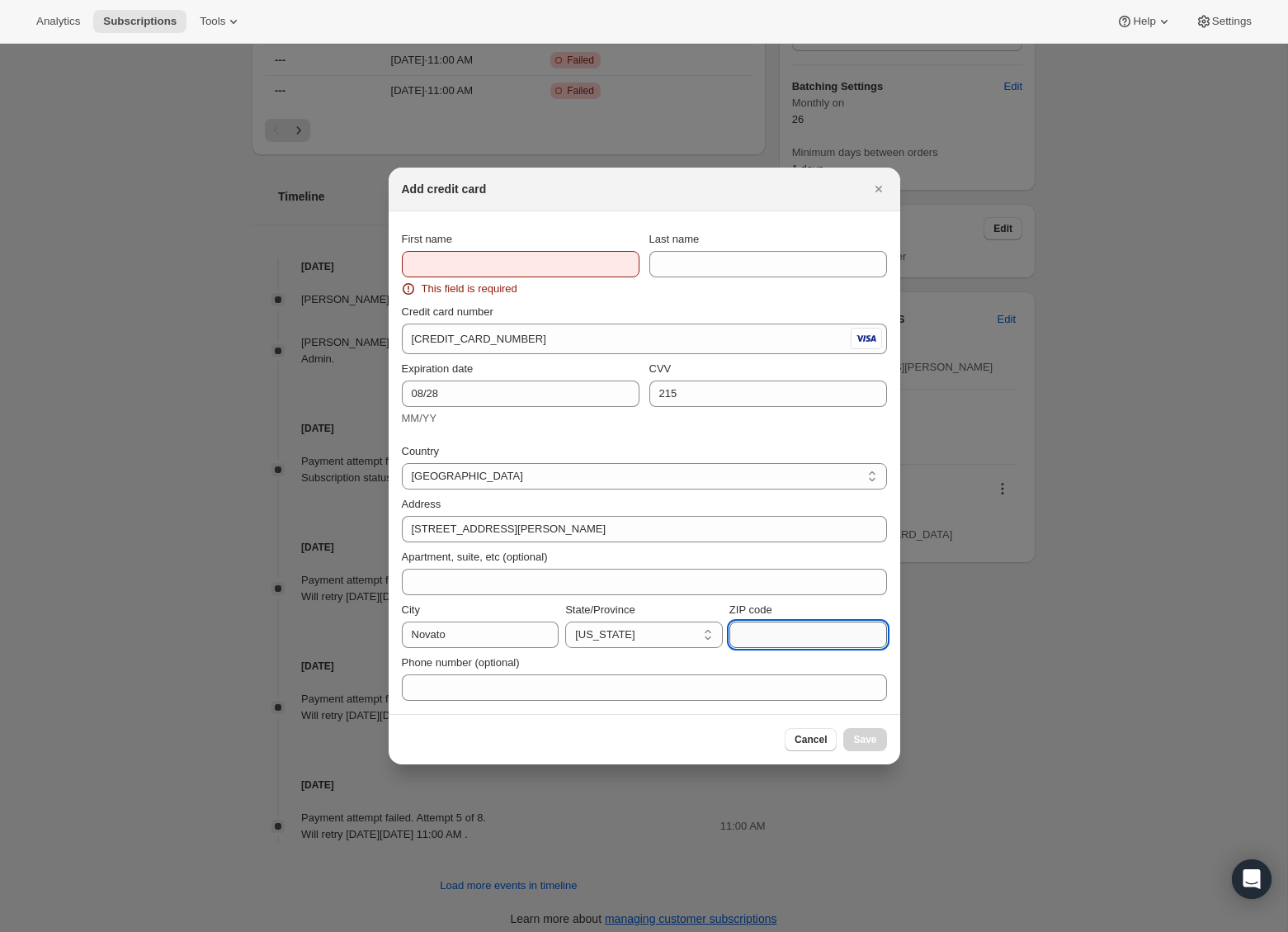
click at [763, 633] on input "ZIP code" at bounding box center [808, 635] width 157 height 27
type input "94947"
click at [538, 250] on div "First name This field is required" at bounding box center [521, 265] width 238 height 66
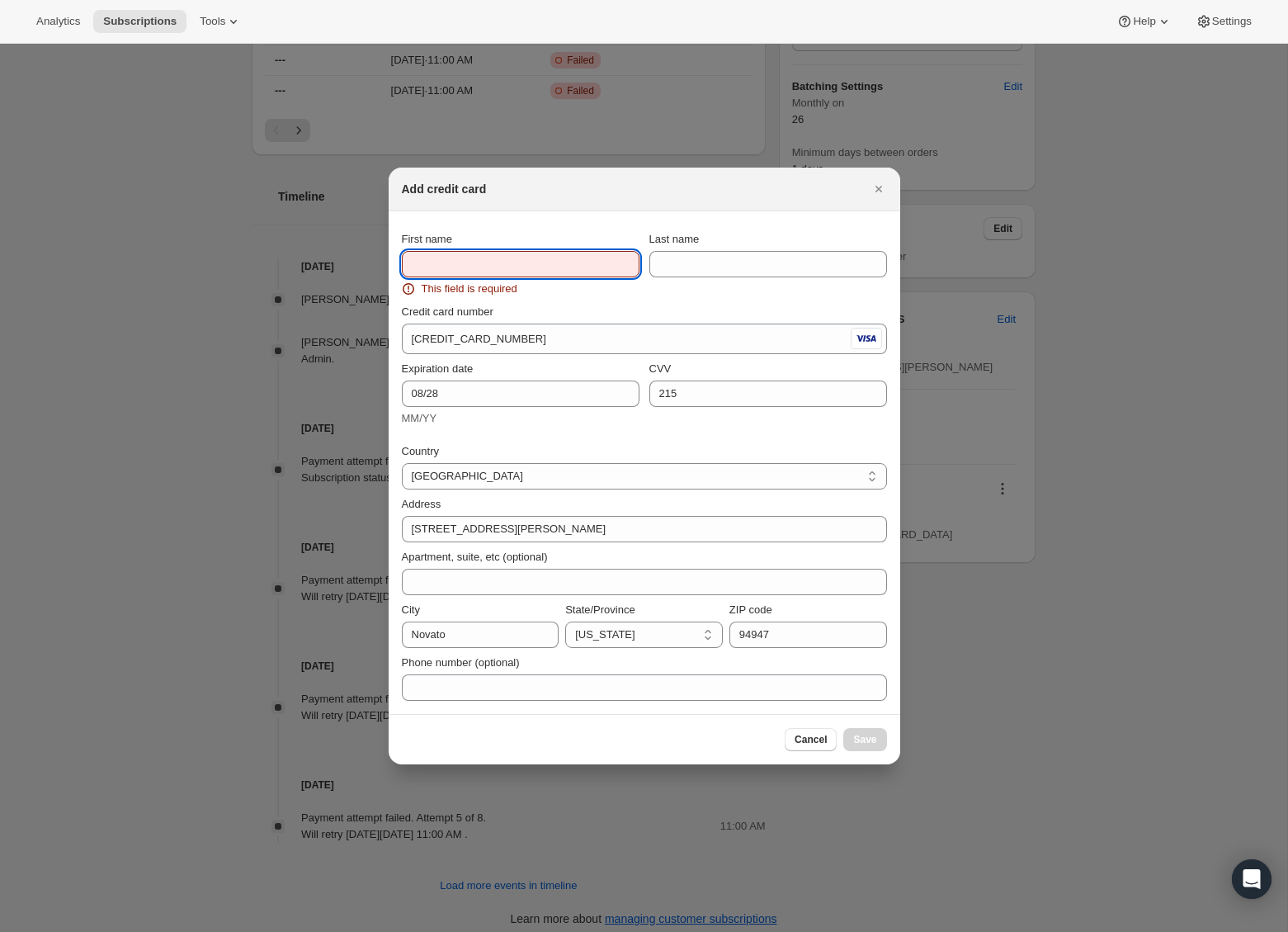
click at [527, 267] on input "First name" at bounding box center [521, 265] width 238 height 27
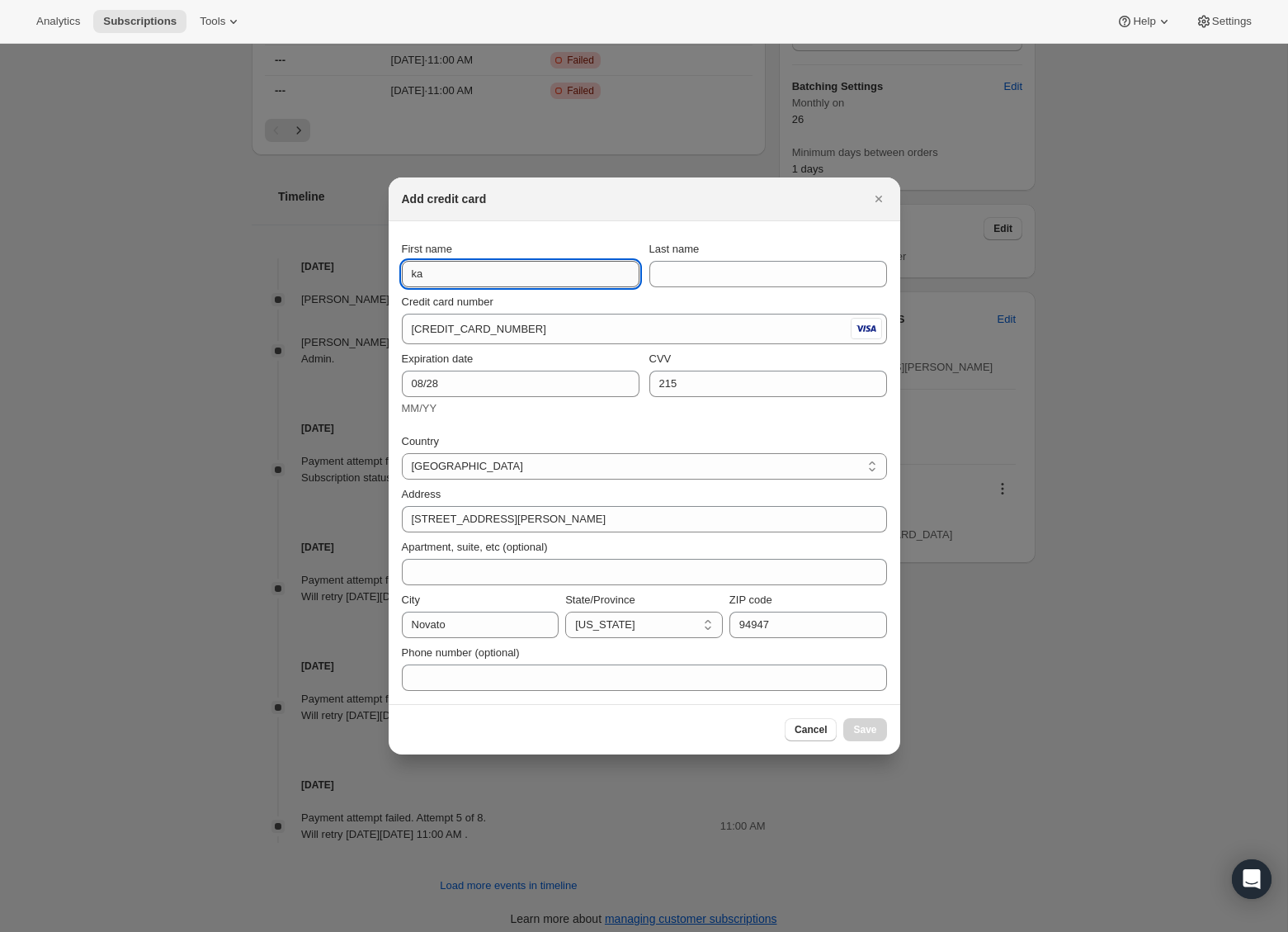
type input "k"
type input "[PERSON_NAME]"
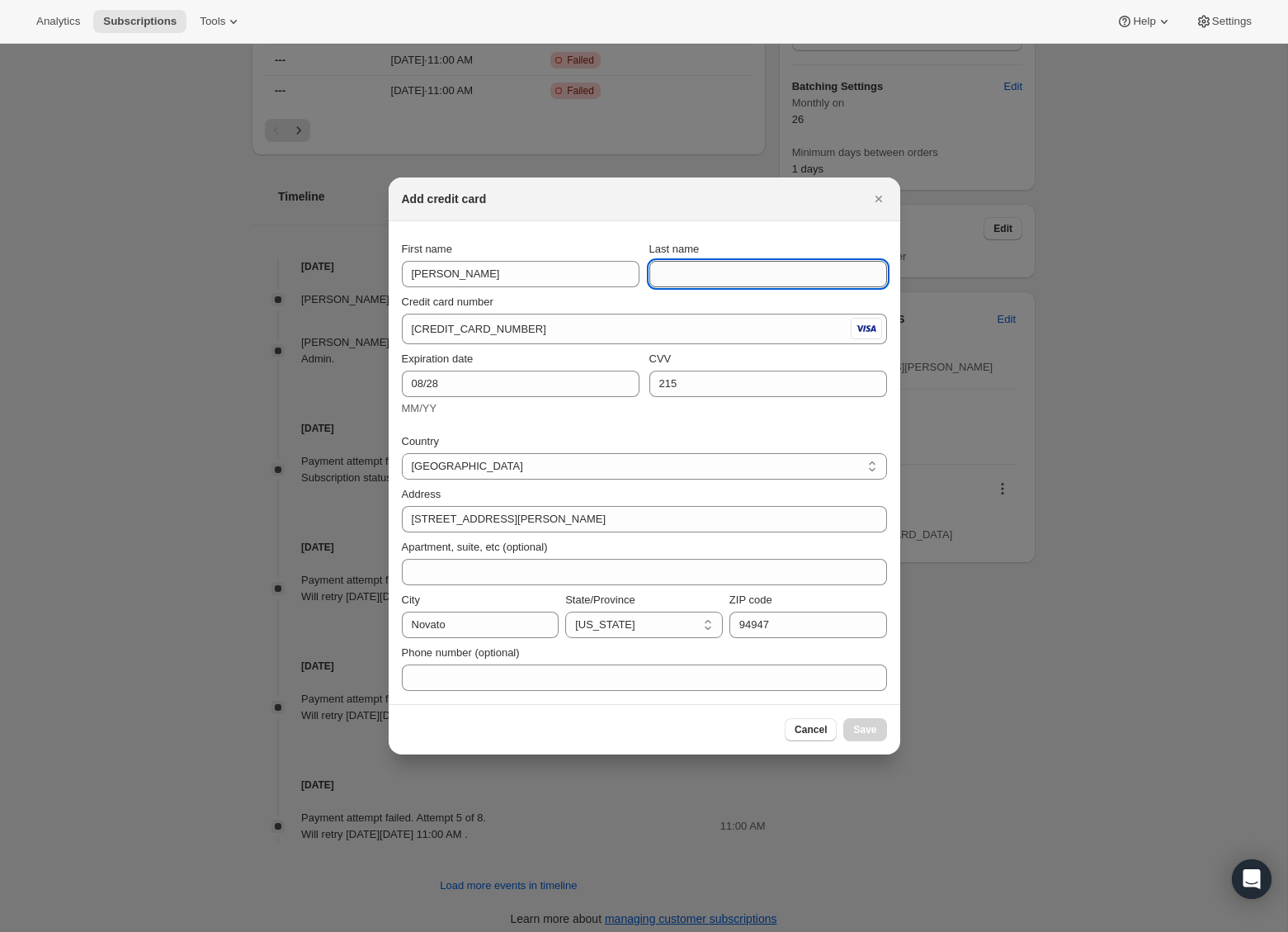
click at [688, 274] on input "Last name" at bounding box center [768, 274] width 238 height 27
type input "[PERSON_NAME]"
click at [869, 730] on span "Save" at bounding box center [865, 730] width 23 height 13
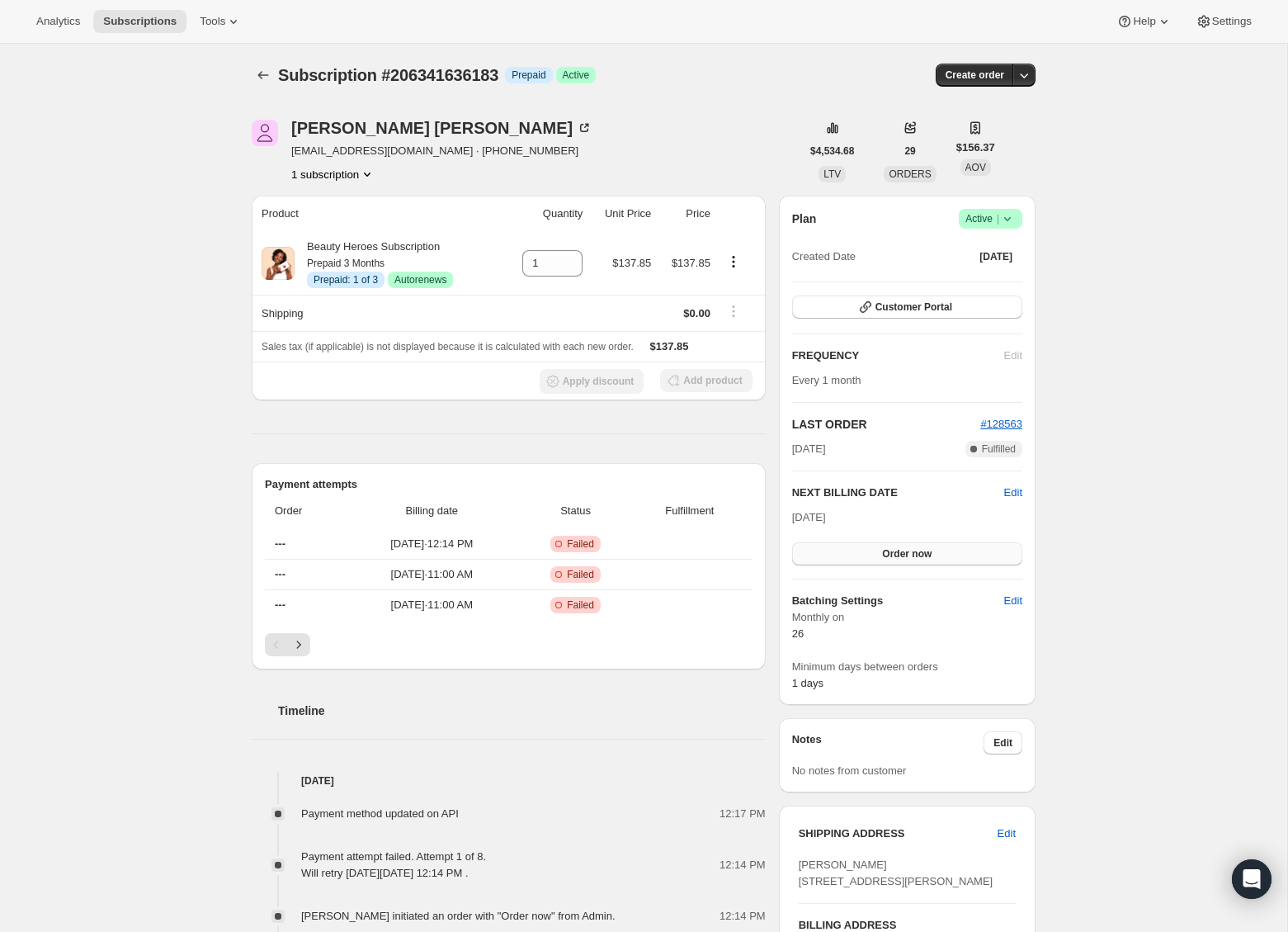
click at [940, 552] on button "Order now" at bounding box center [908, 554] width 230 height 23
click at [940, 552] on span "Click to confirm" at bounding box center [908, 554] width 75 height 13
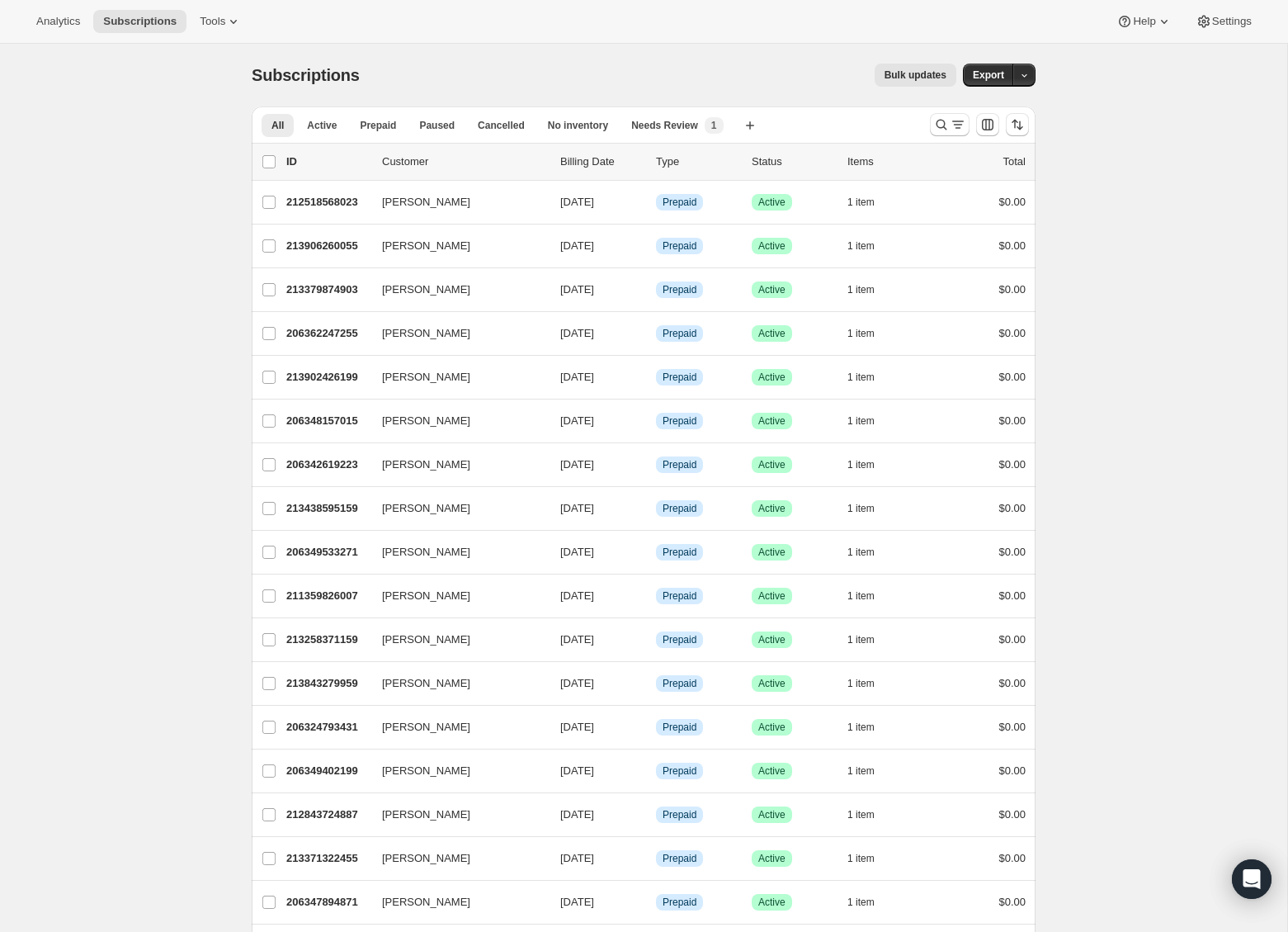
click at [926, 127] on div at bounding box center [979, 124] width 112 height 33
click at [934, 127] on icon "Search and filter results" at bounding box center [942, 124] width 17 height 17
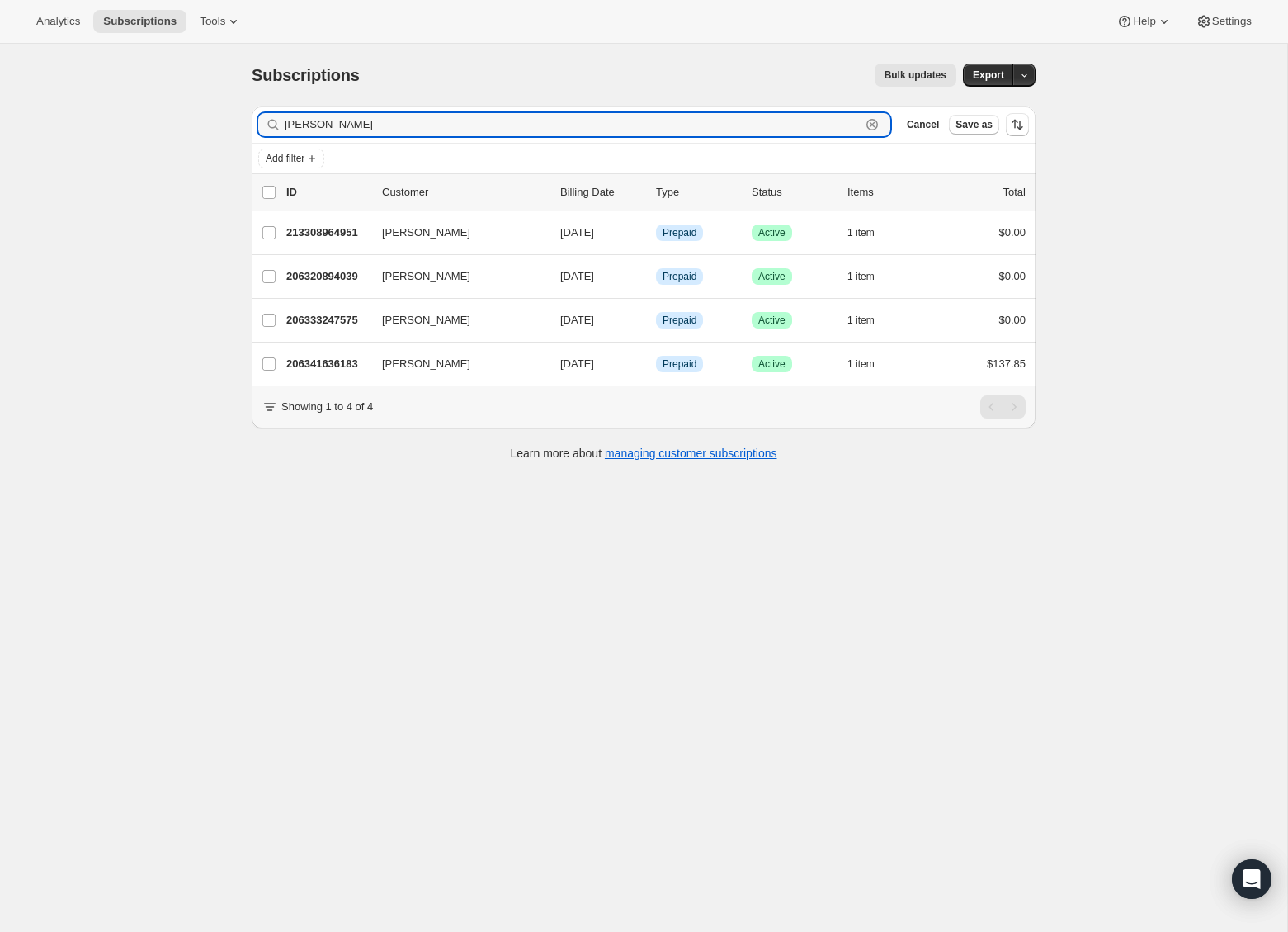
type input "karen h"
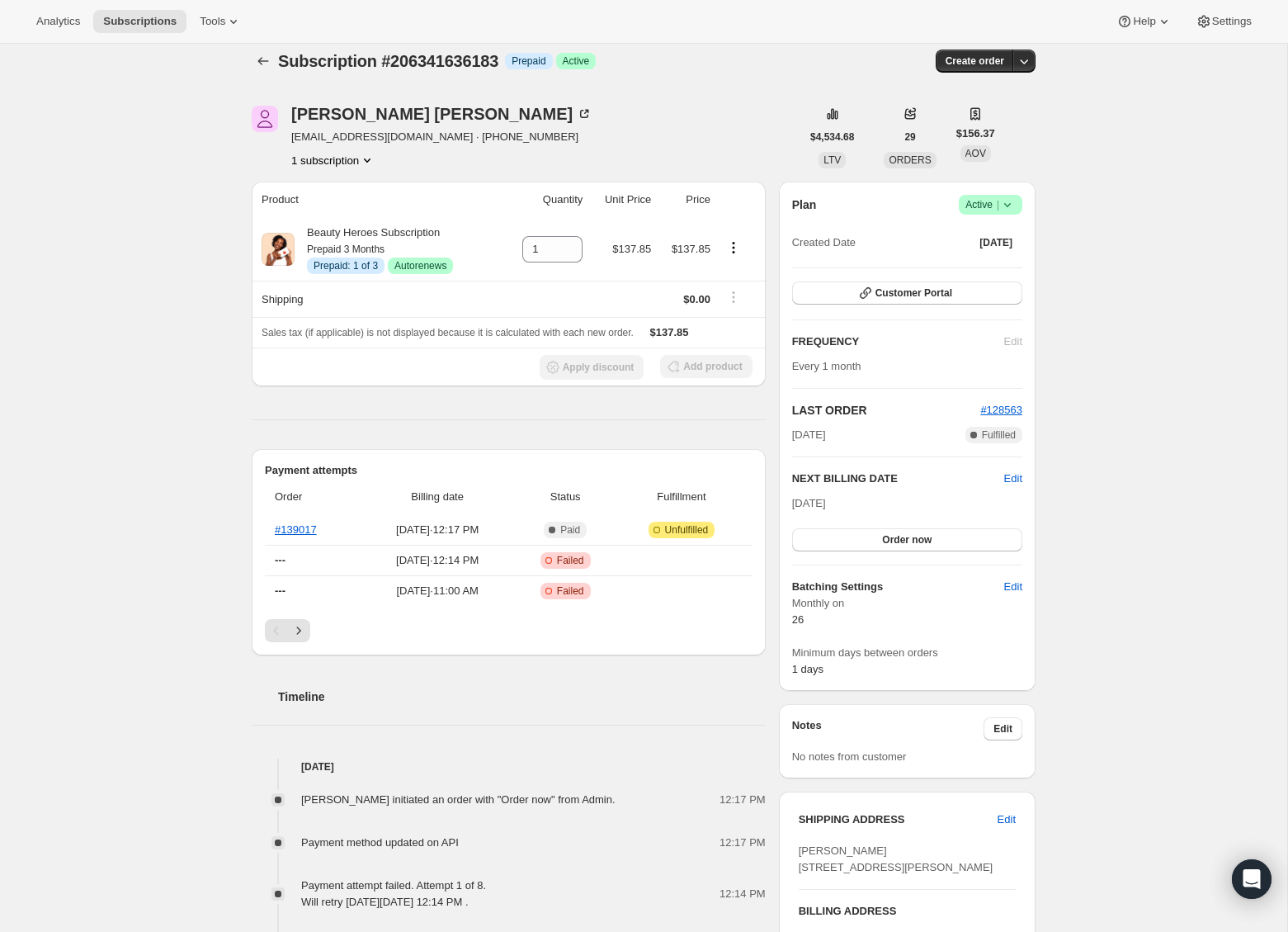
scroll to position [15, 0]
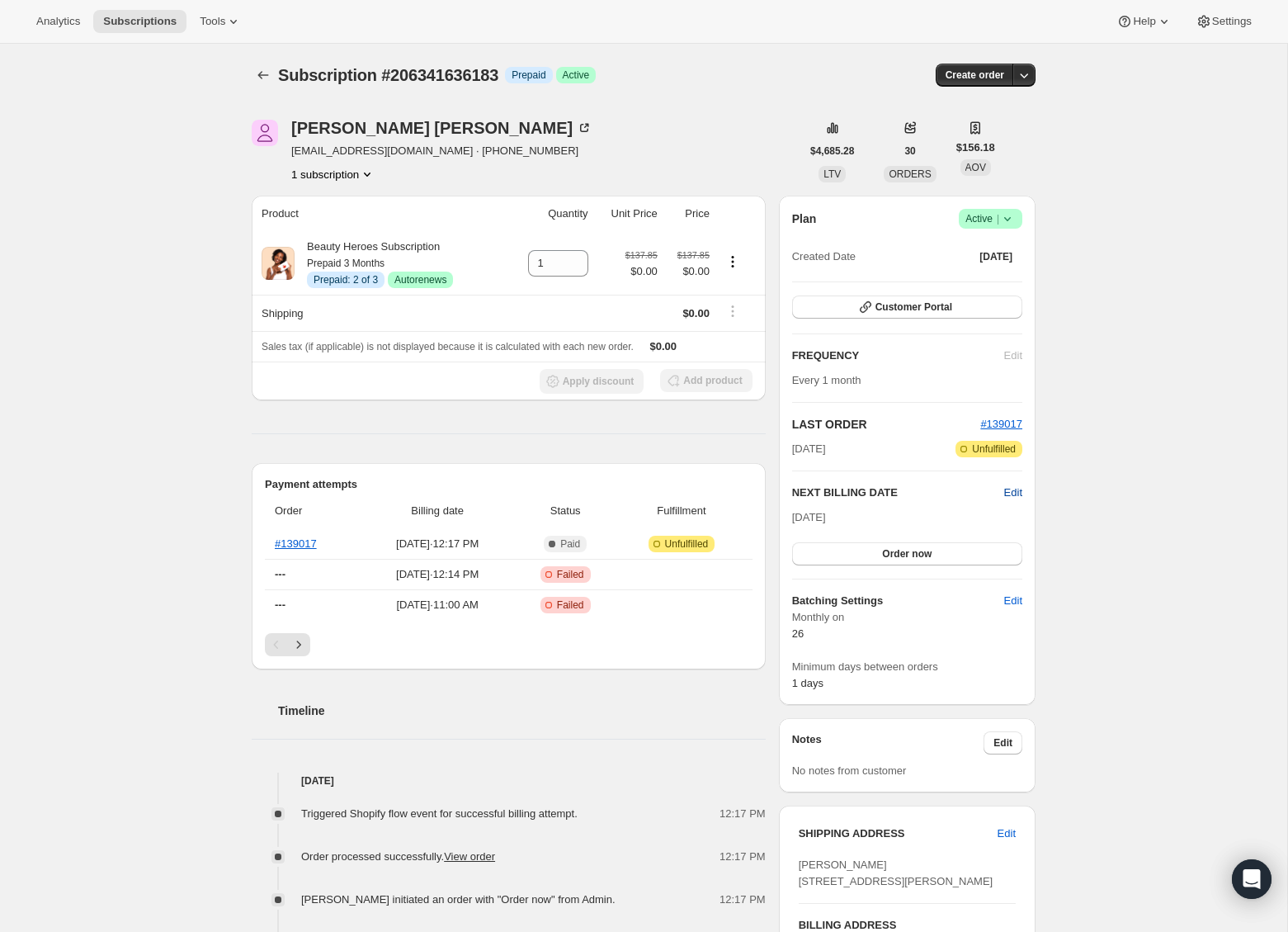
click at [1005, 493] on span "Edit" at bounding box center [1014, 493] width 18 height 17
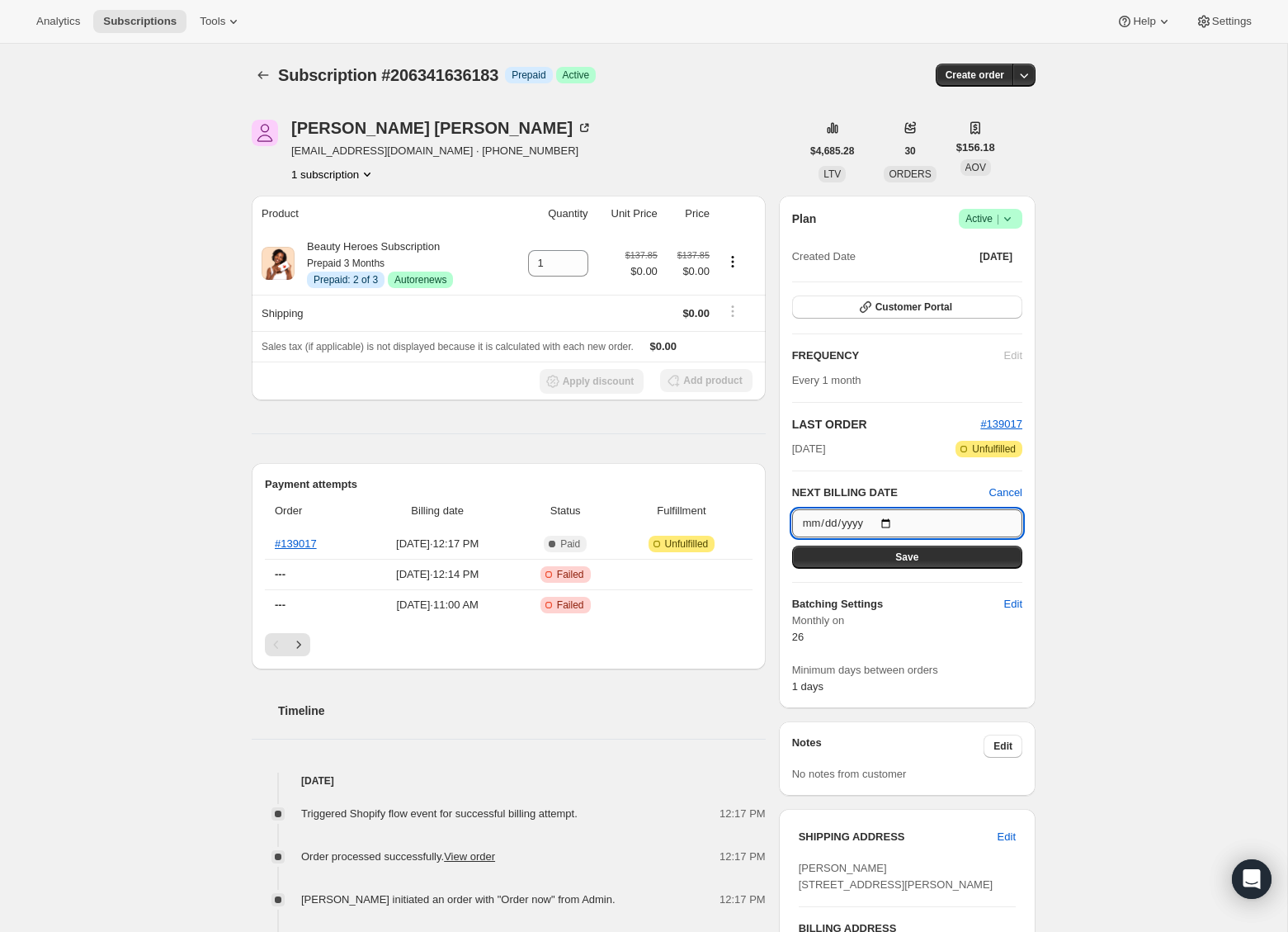
click at [895, 522] on input "[DATE]" at bounding box center [908, 523] width 230 height 28
type input "[DATE]"
click at [913, 556] on span "Save" at bounding box center [907, 557] width 23 height 13
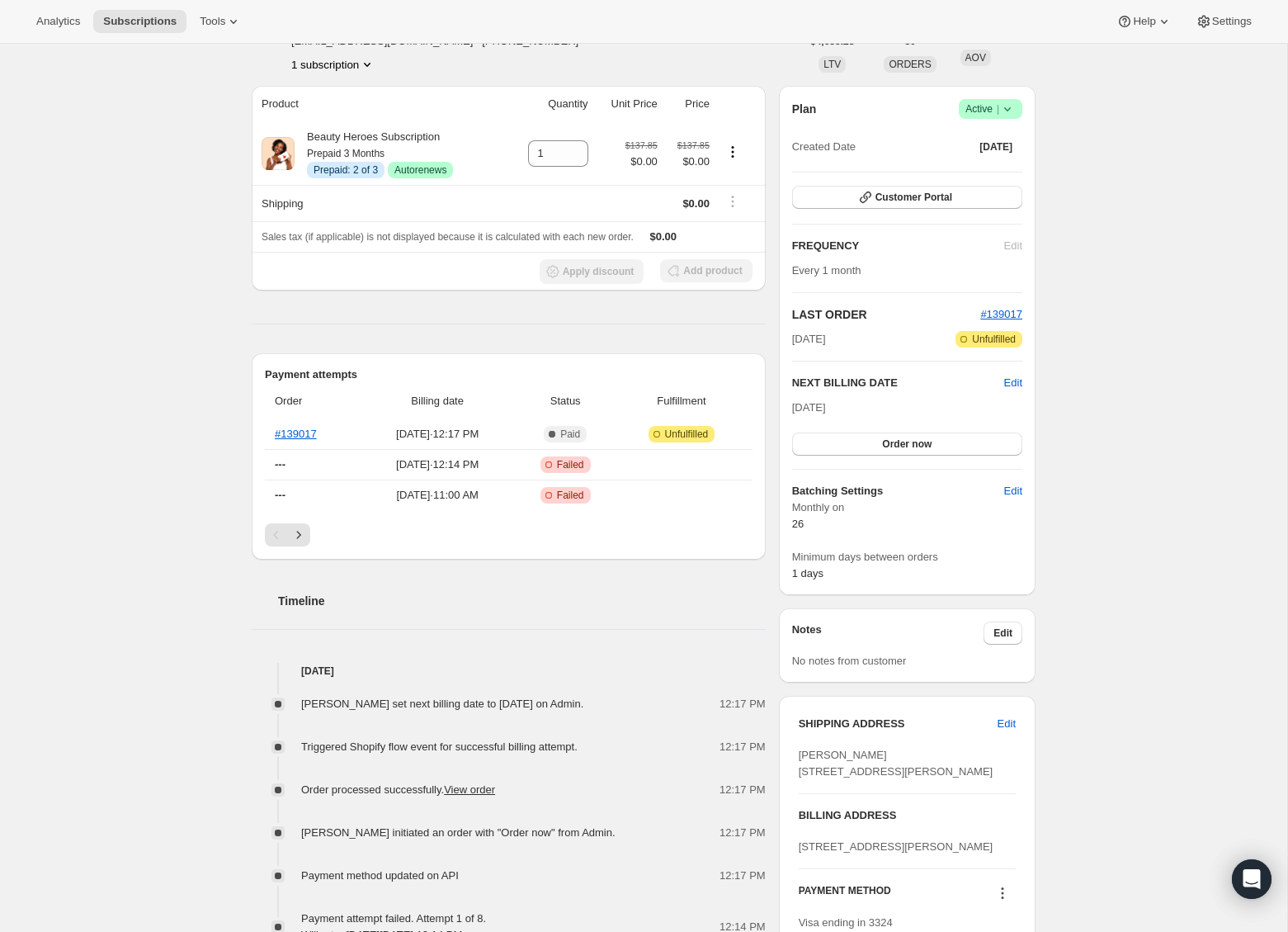
scroll to position [92, 0]
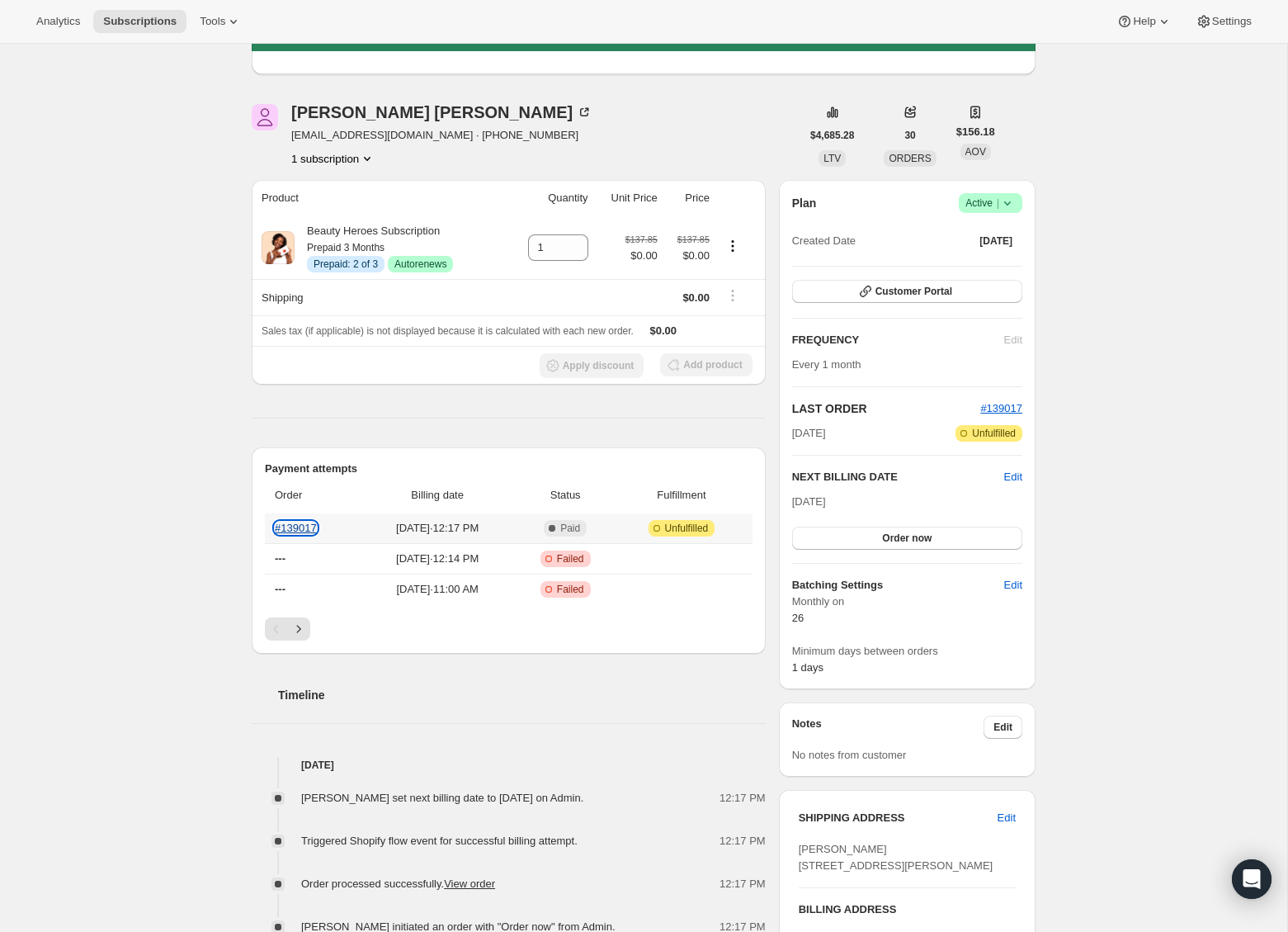
click at [288, 524] on link "#139017" at bounding box center [296, 527] width 42 height 12
